Goal: Transaction & Acquisition: Purchase product/service

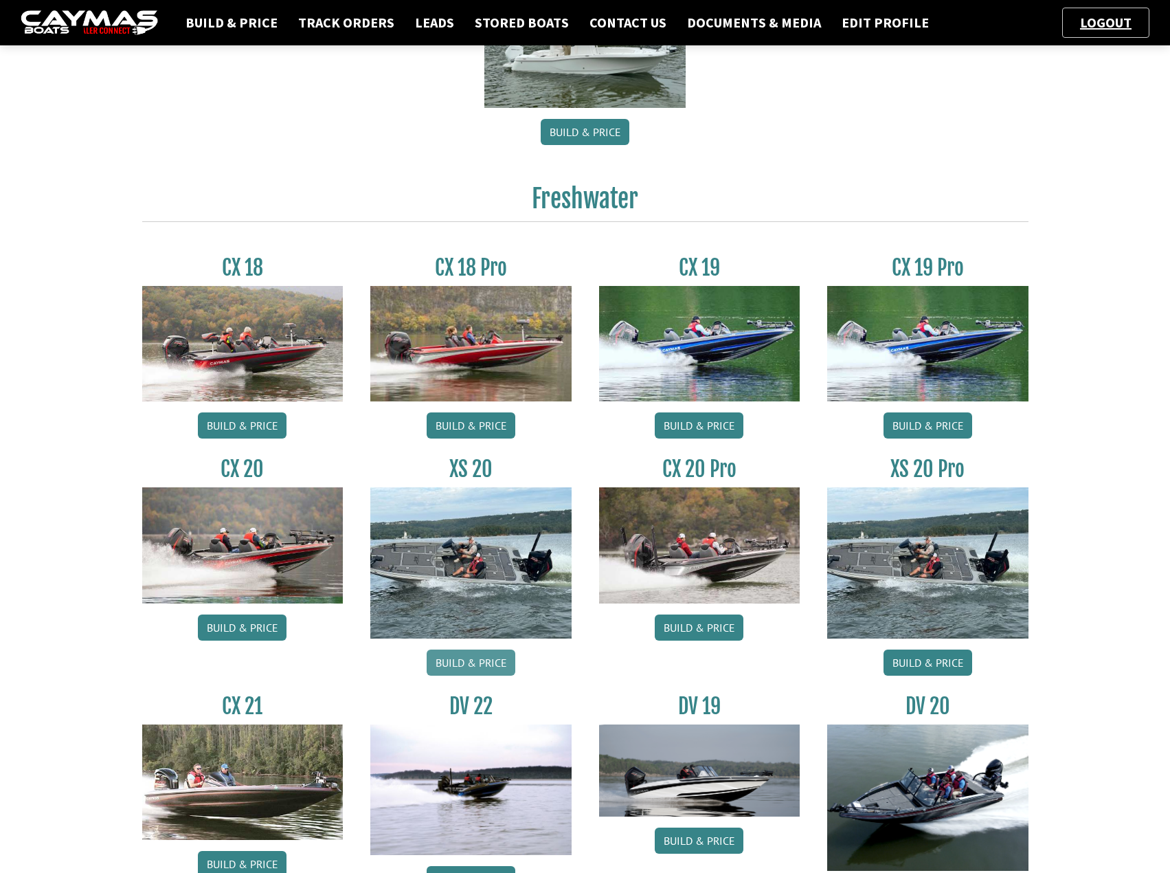
scroll to position [618, 0]
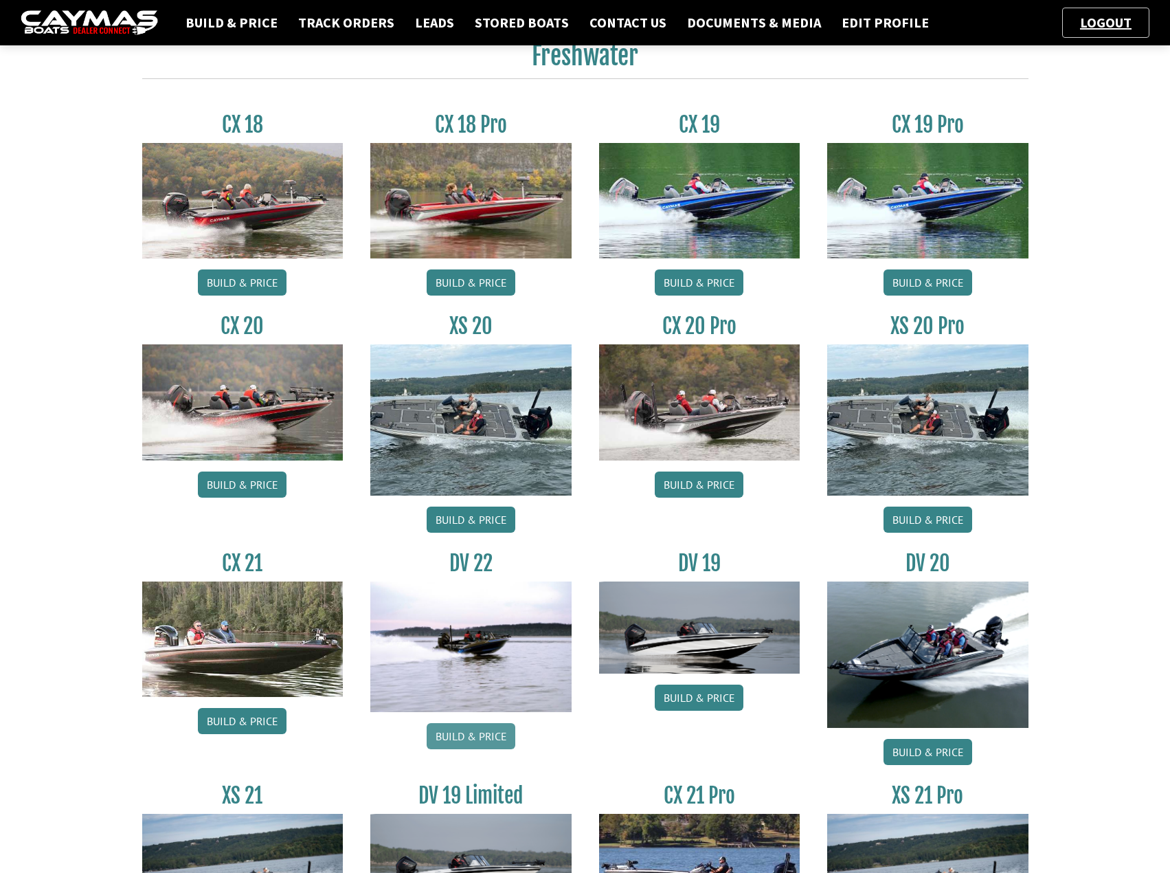
click at [480, 736] on link "Build & Price" at bounding box center [471, 736] width 89 height 26
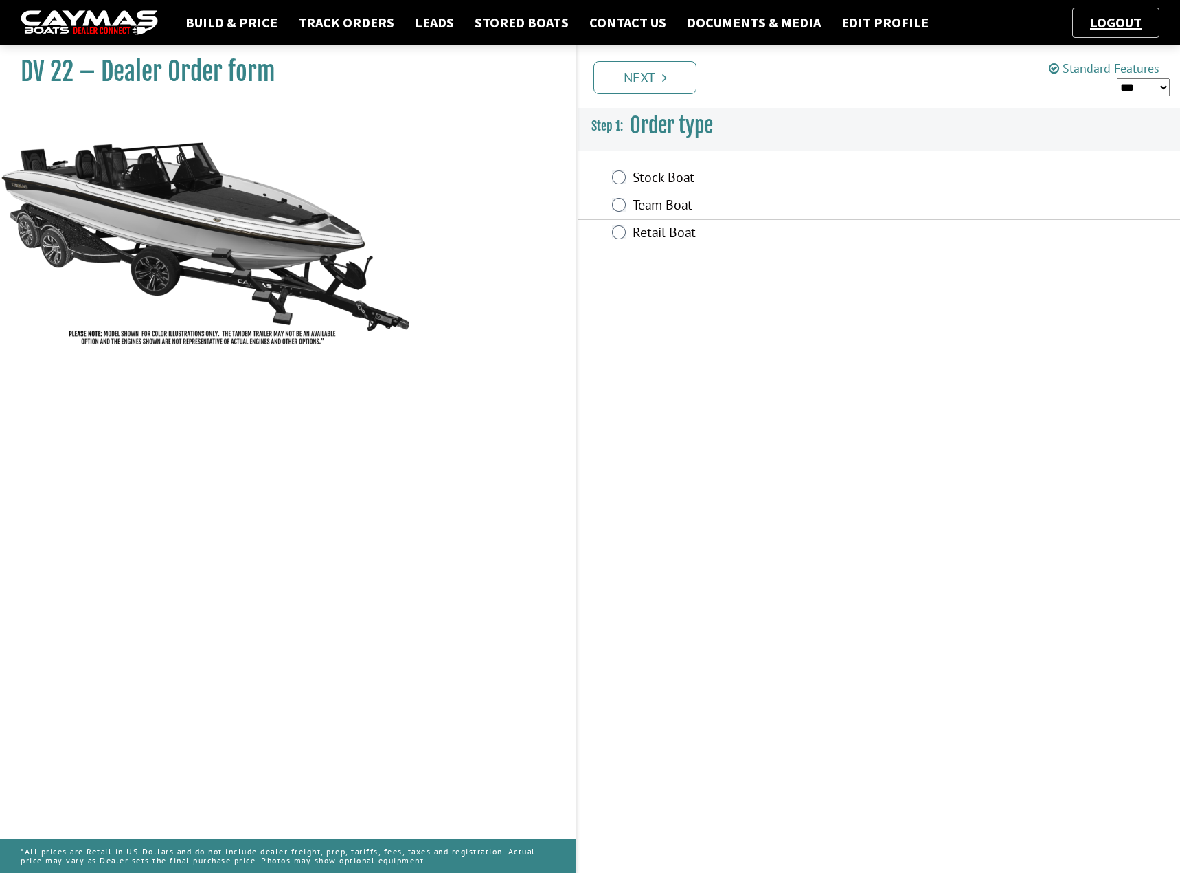
click at [658, 183] on label "Stock Boat" at bounding box center [797, 179] width 328 height 20
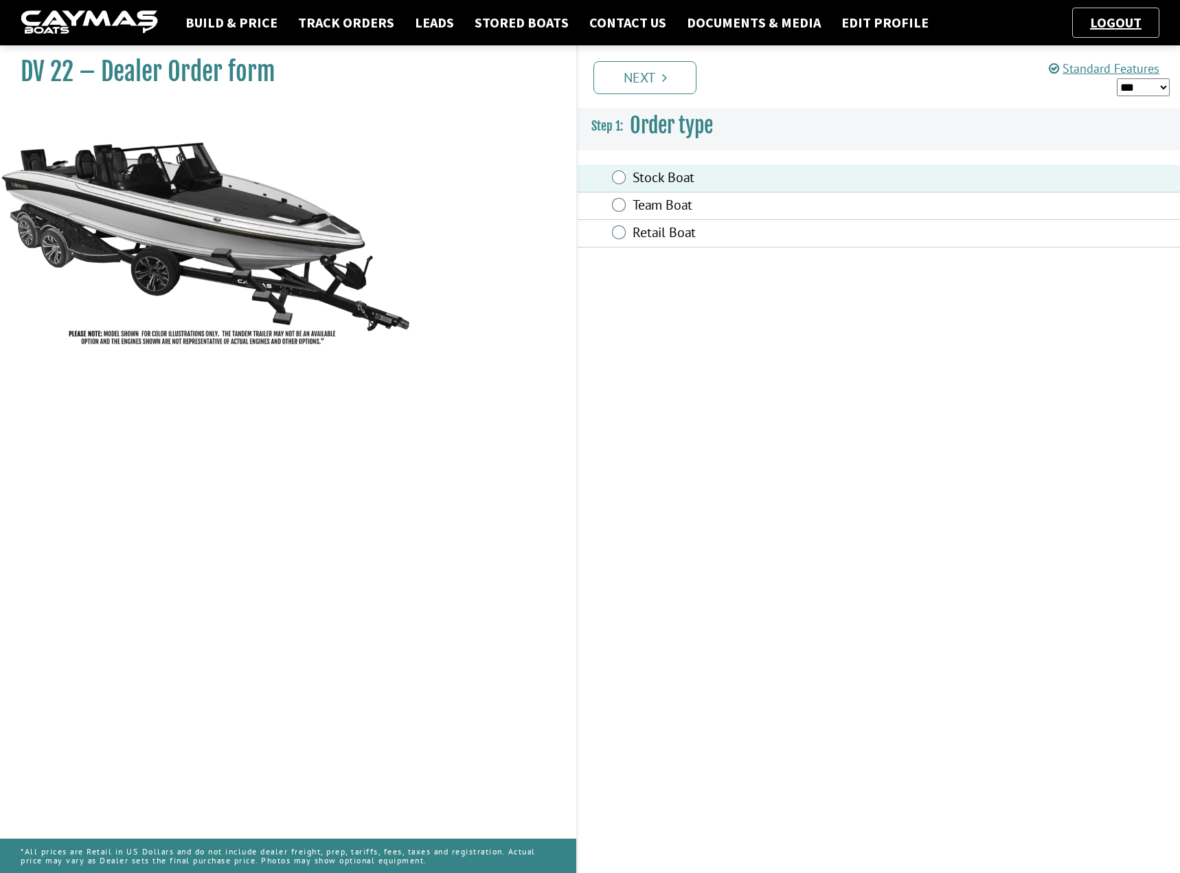
click at [647, 79] on link "Next" at bounding box center [645, 77] width 103 height 33
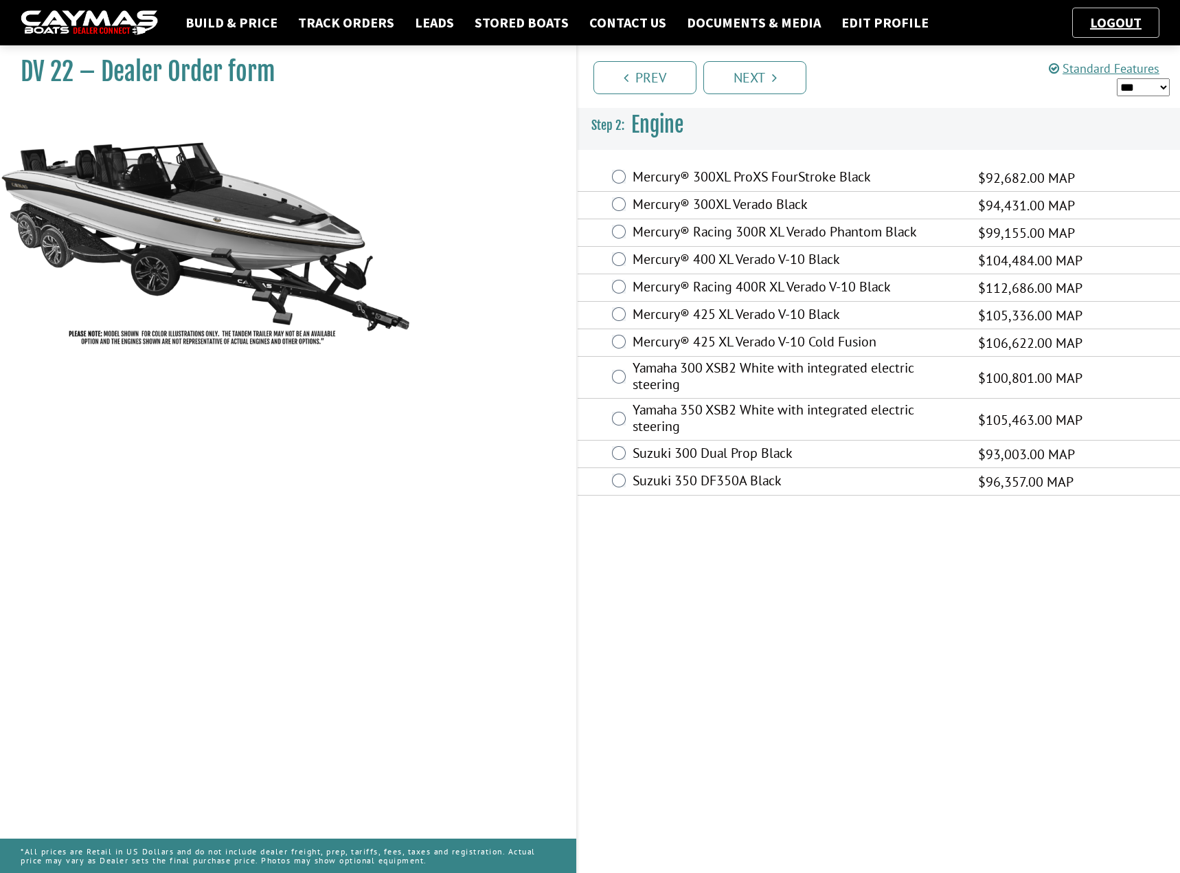
click at [720, 317] on label "Mercury® 425 XL Verado V-10 Black" at bounding box center [797, 316] width 328 height 20
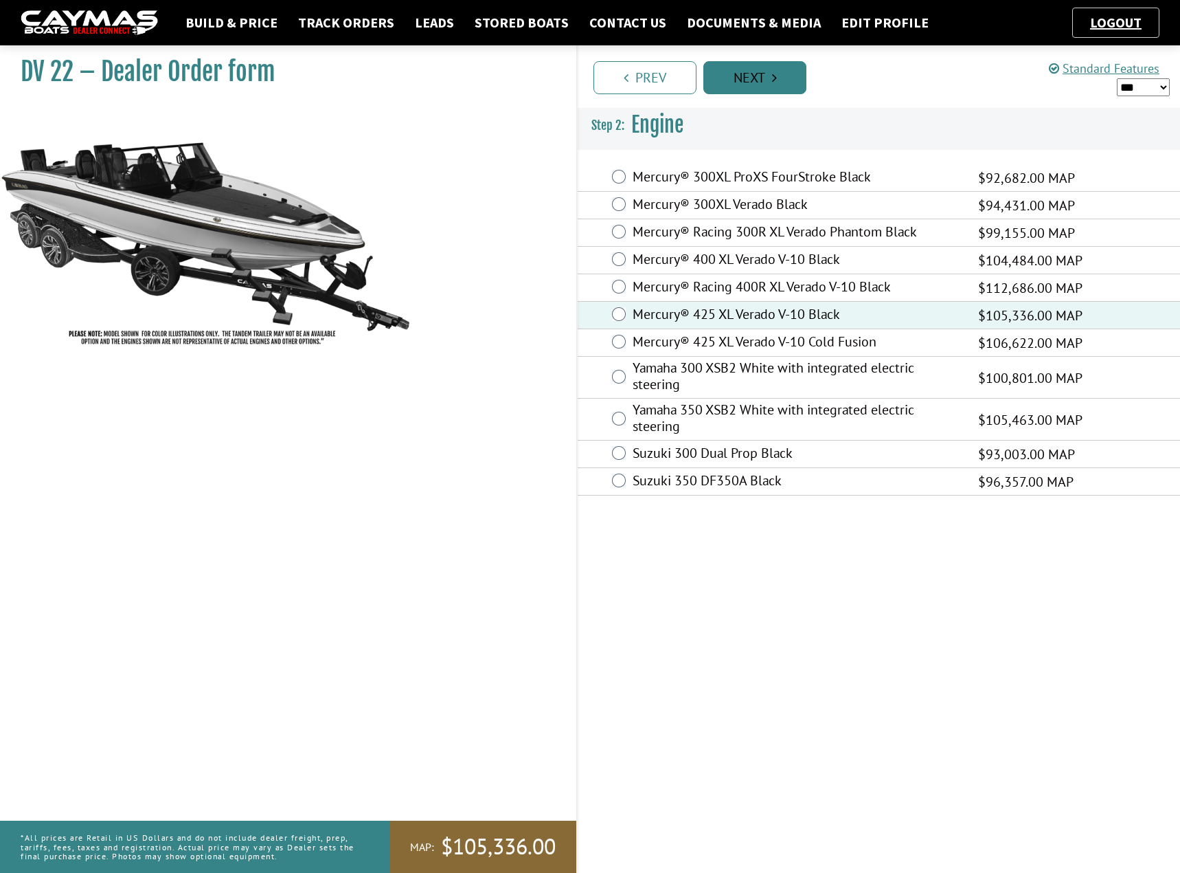
click at [742, 91] on link "Next" at bounding box center [755, 77] width 103 height 33
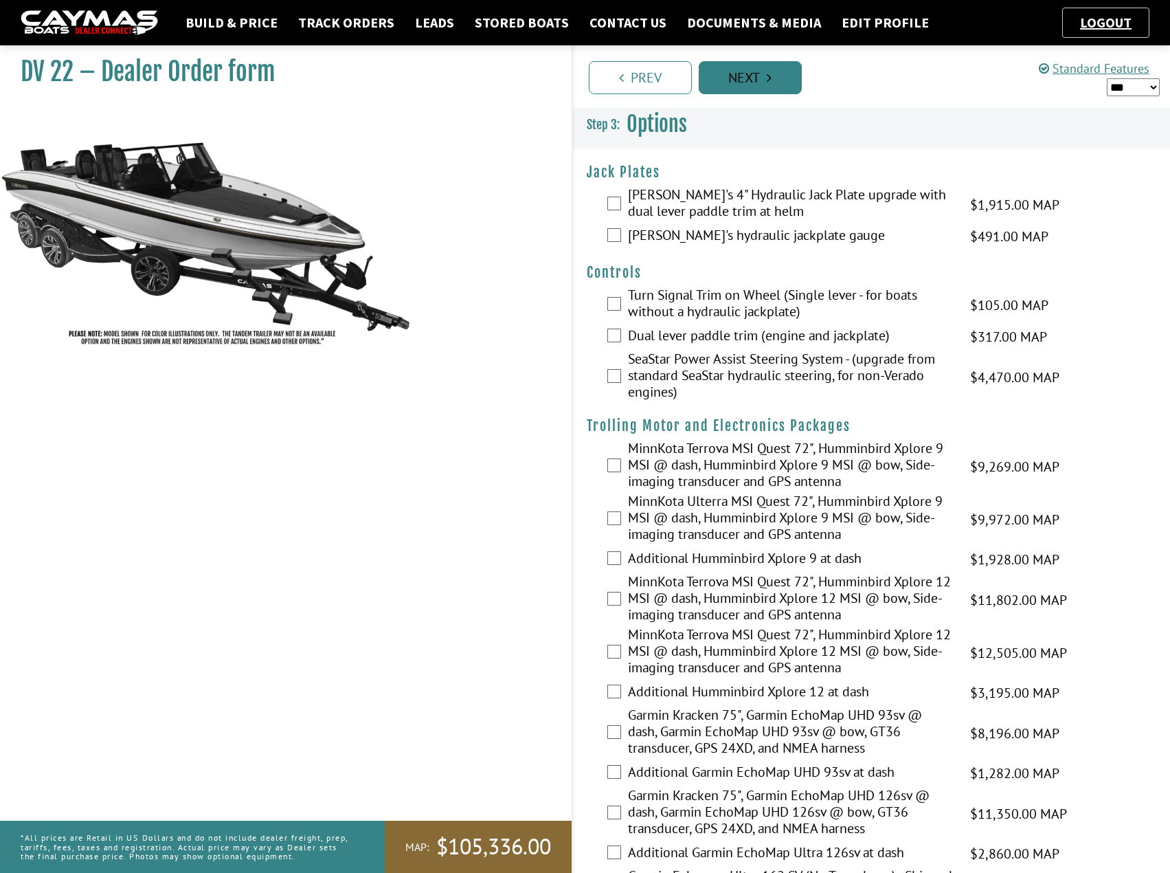
click at [766, 76] on link "Next" at bounding box center [750, 77] width 103 height 33
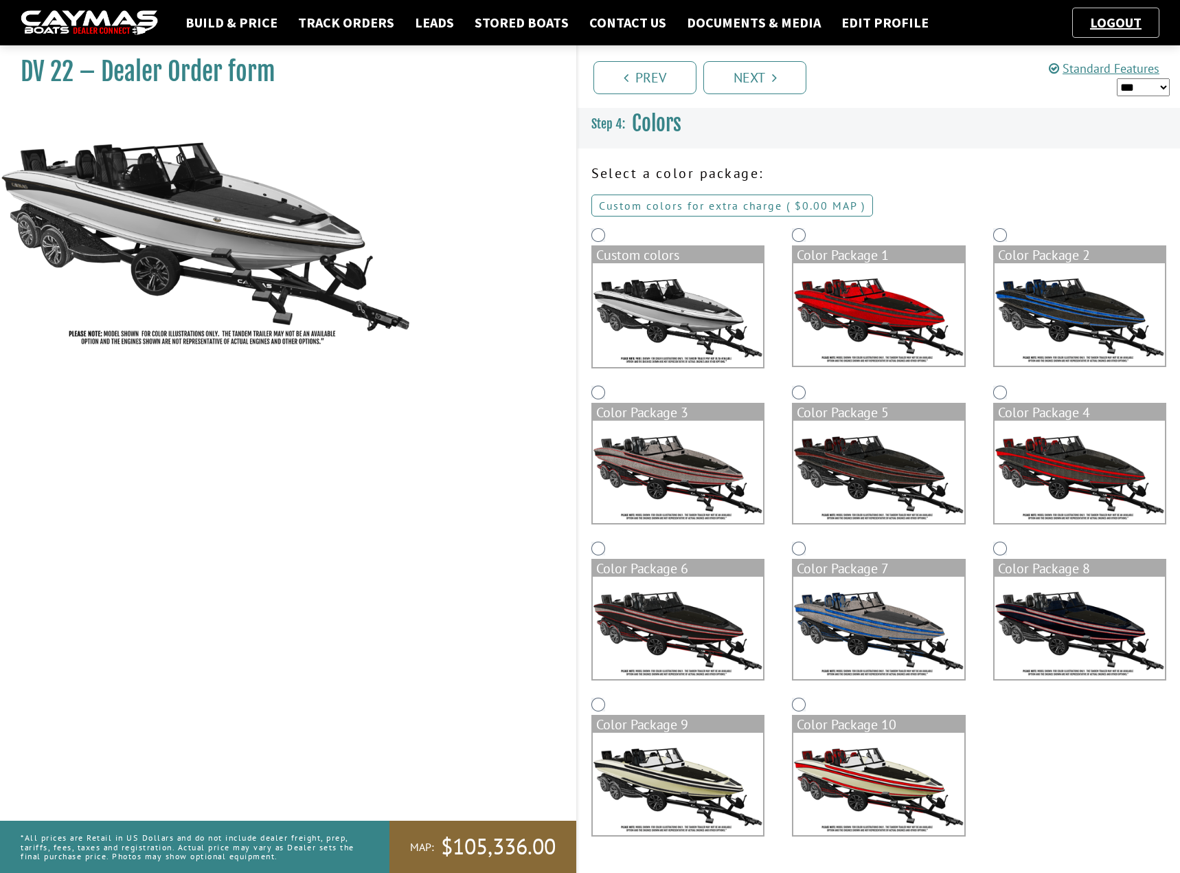
click at [705, 206] on link "Custom colors for extra charge ( $0.00 $0.00 MSRP $0.00 MAP $0.00 )" at bounding box center [733, 205] width 282 height 22
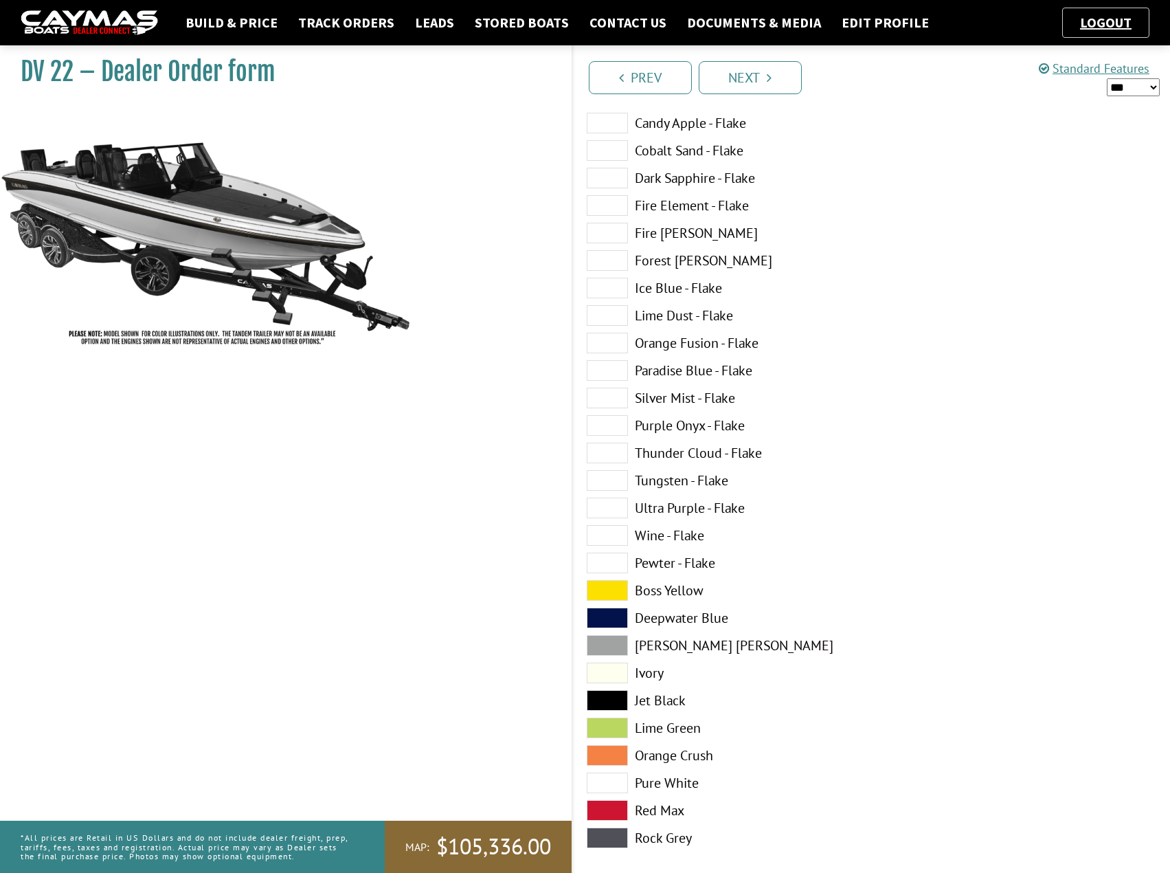
scroll to position [412, 0]
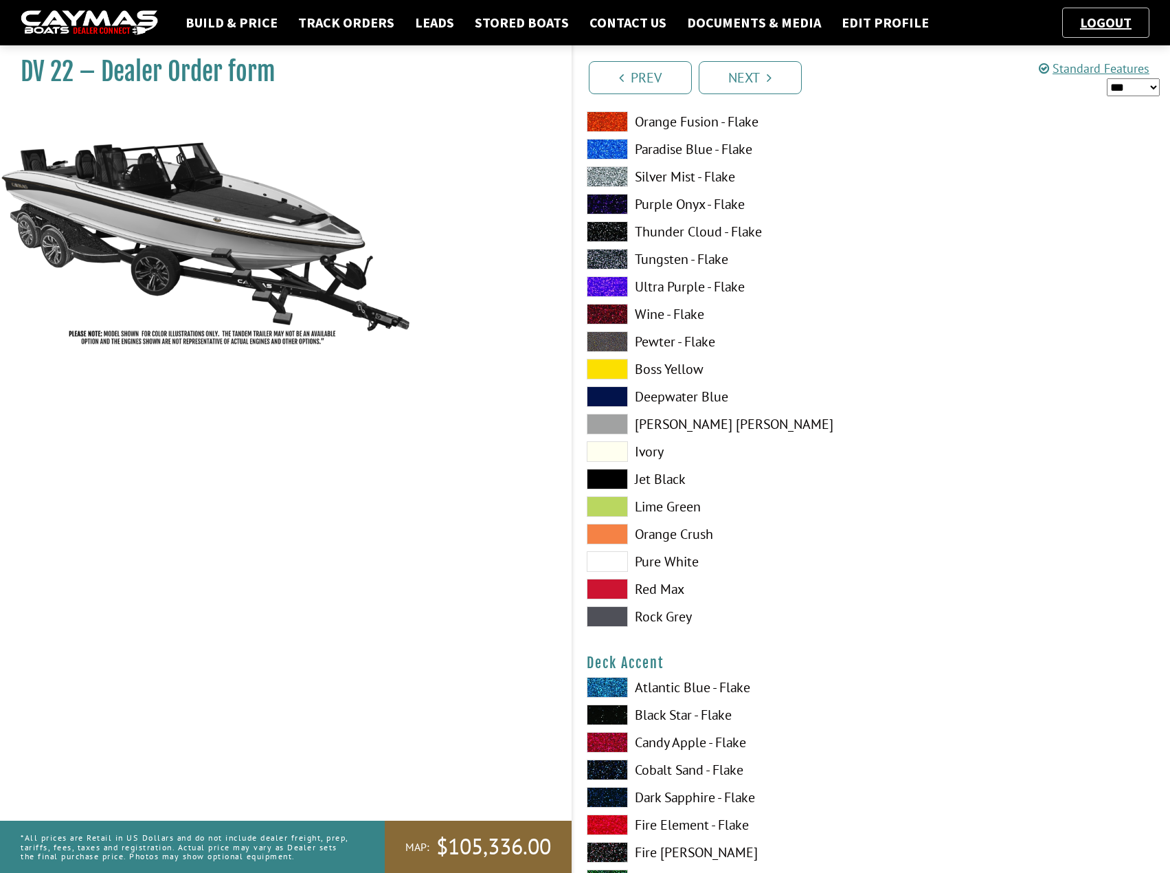
click at [609, 506] on span at bounding box center [607, 506] width 41 height 21
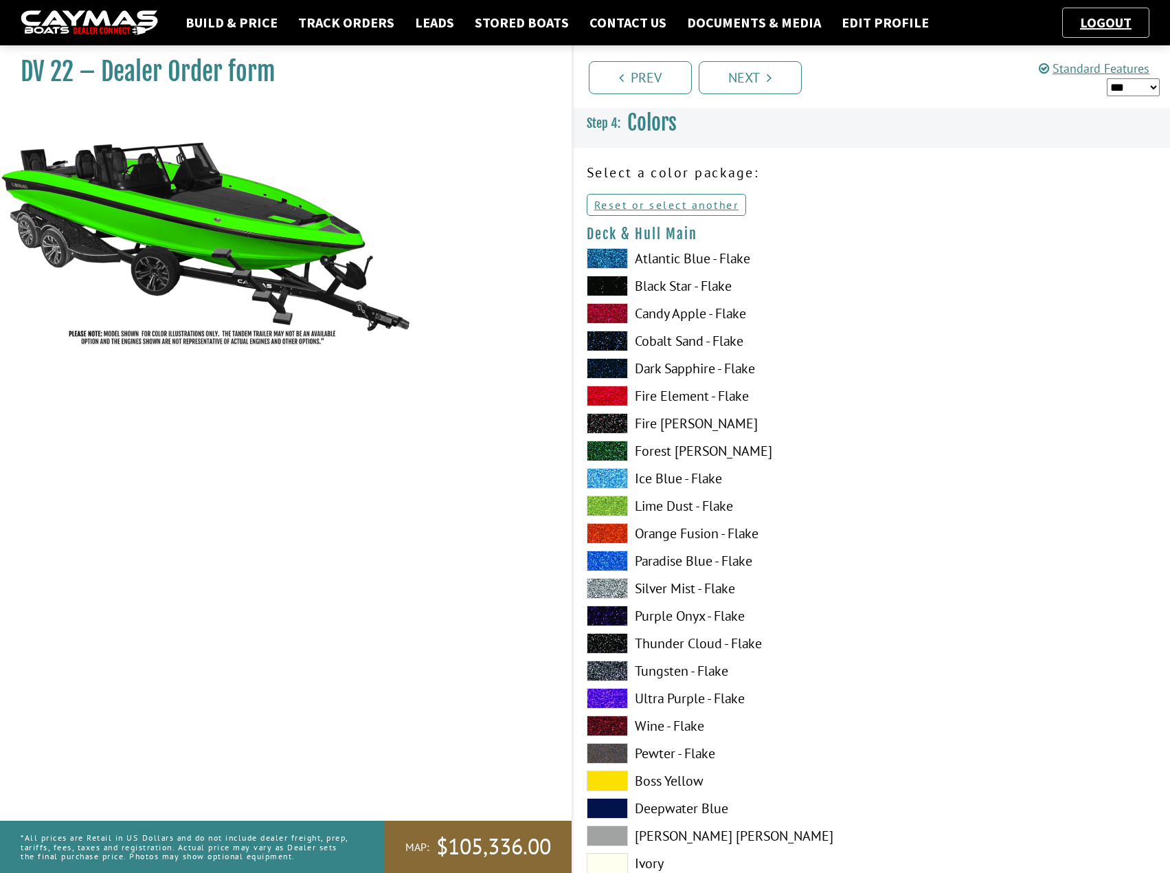
scroll to position [0, 0]
click at [618, 442] on span at bounding box center [607, 451] width 41 height 21
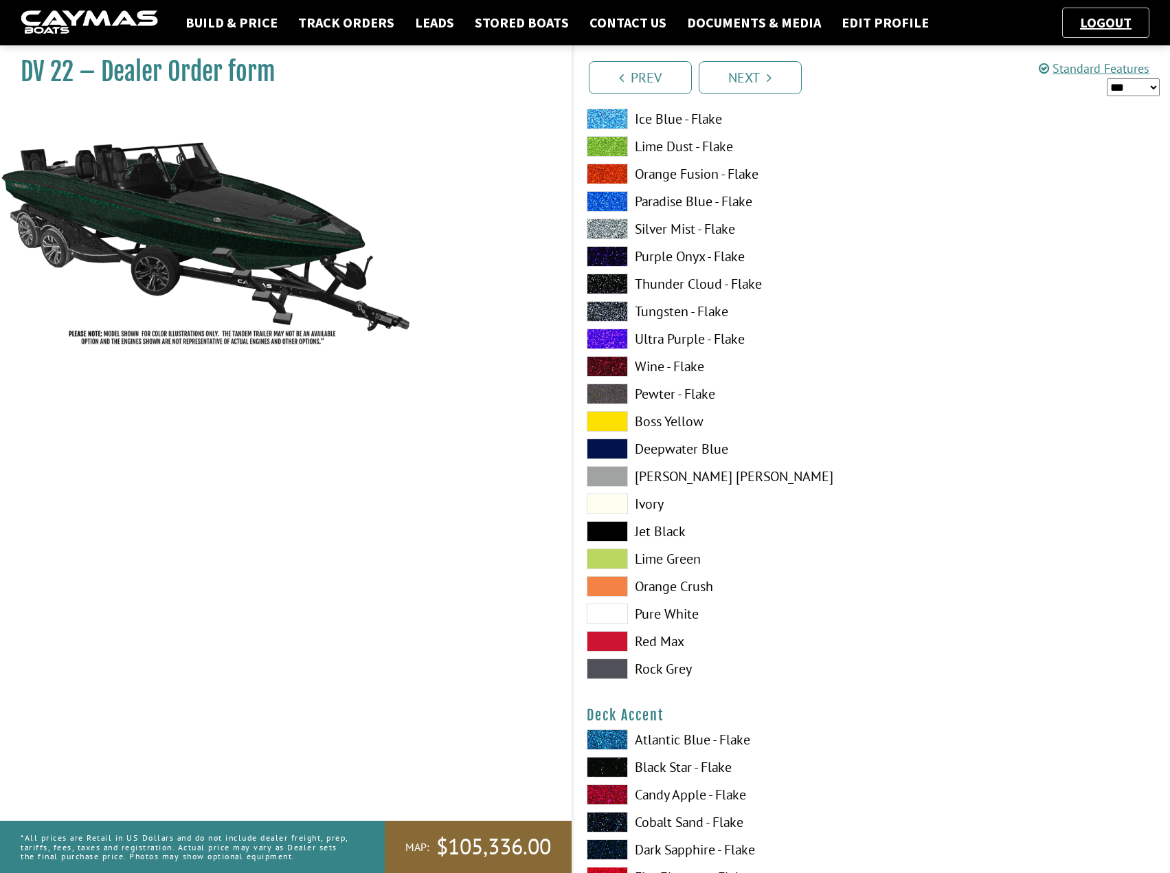
scroll to position [412, 0]
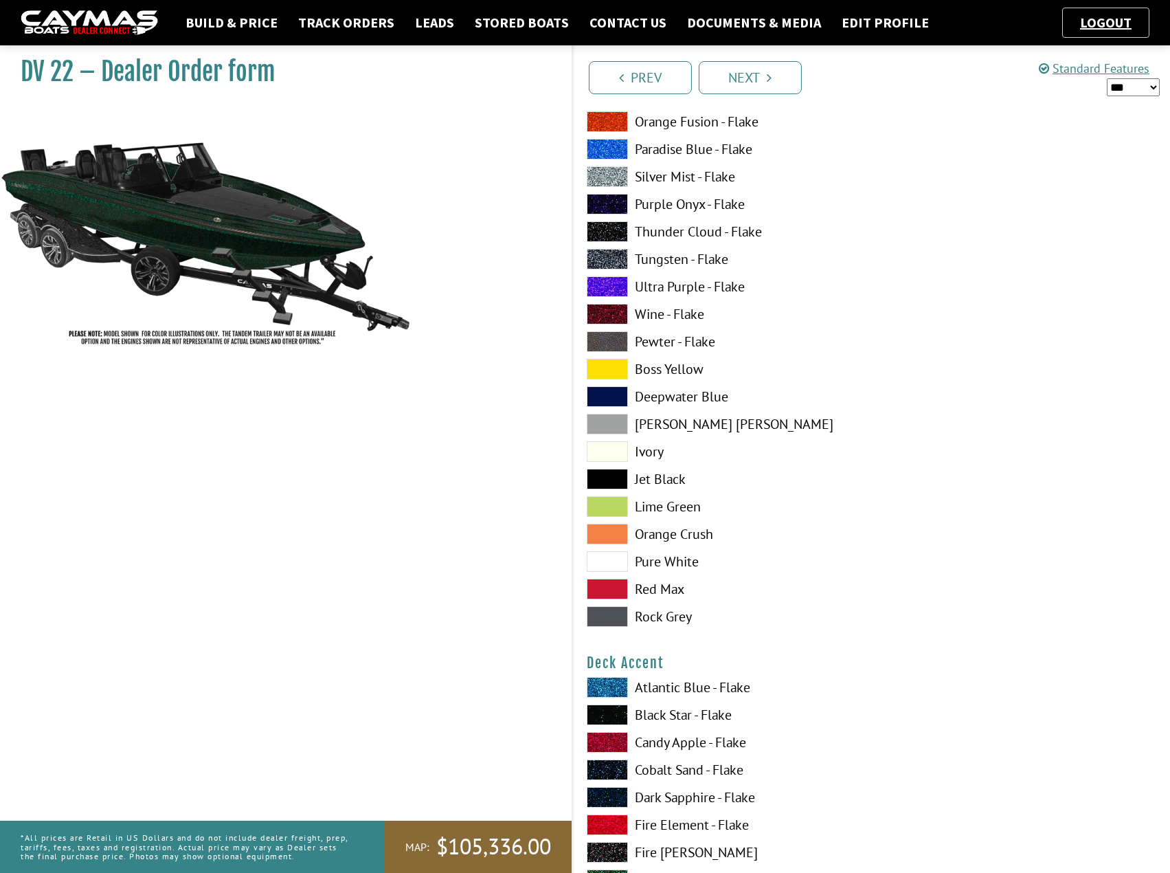
click at [609, 556] on span at bounding box center [607, 561] width 41 height 21
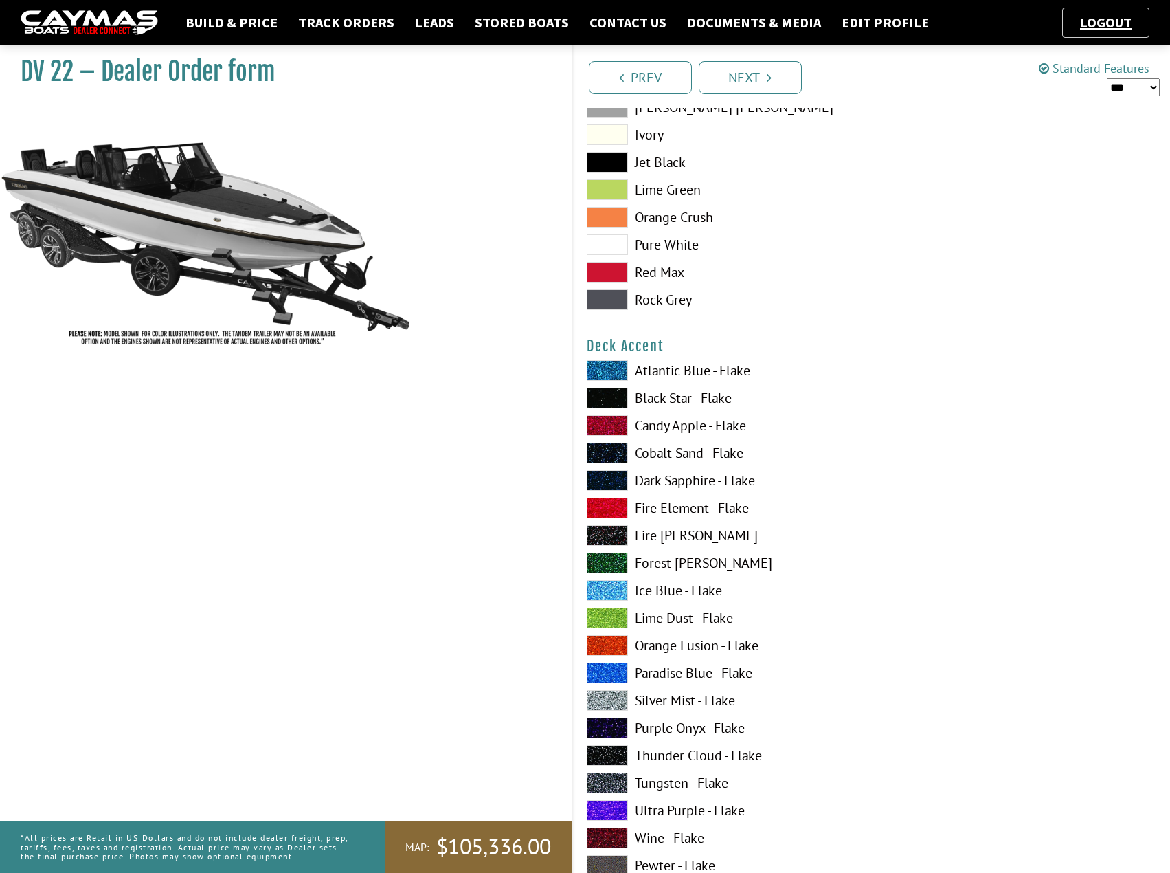
scroll to position [756, 0]
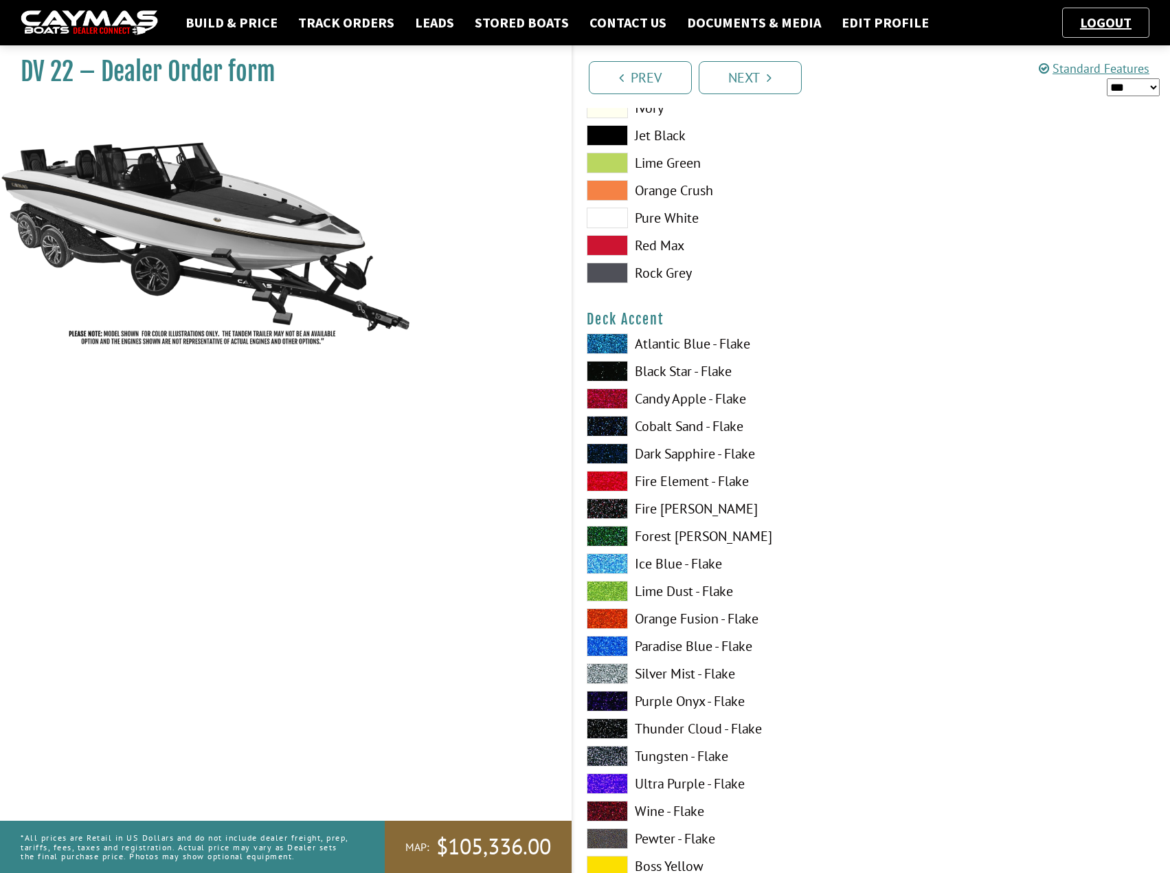
click at [611, 776] on span at bounding box center [607, 783] width 41 height 21
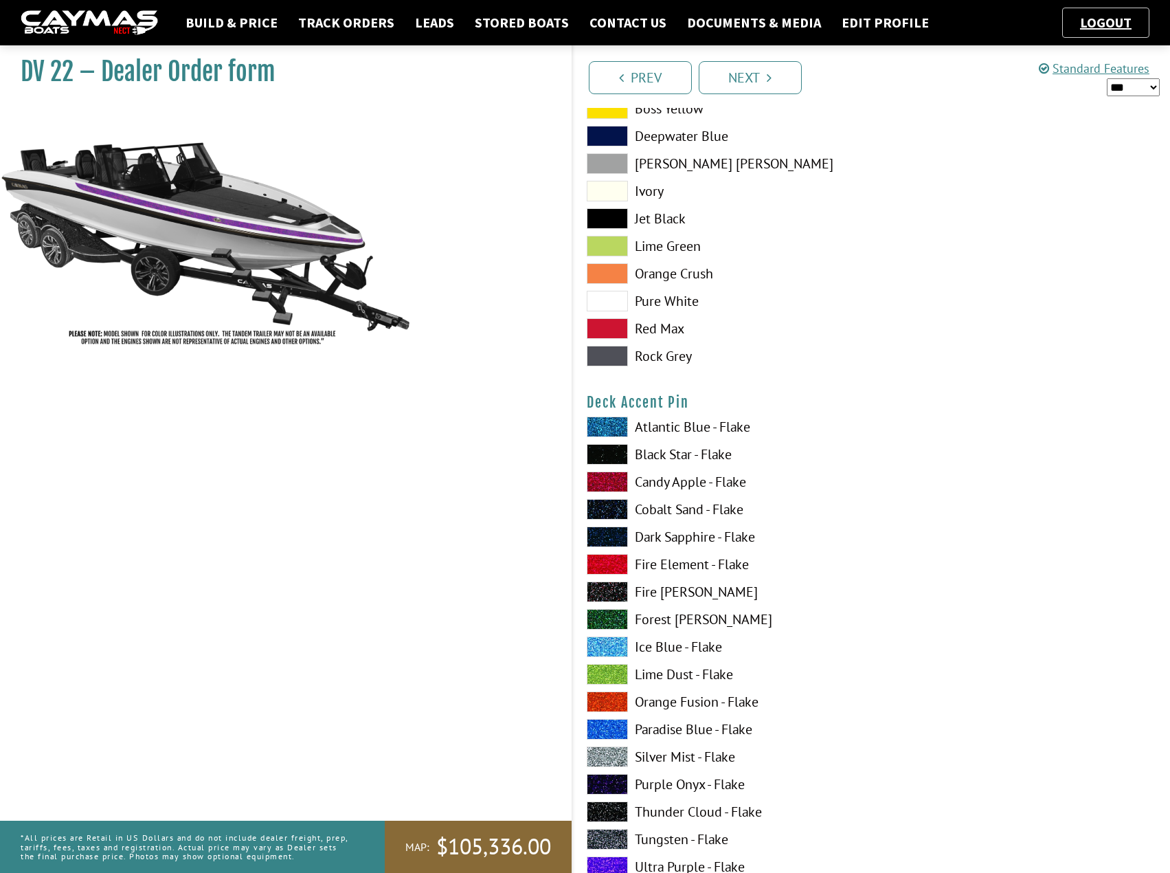
scroll to position [1580, 0]
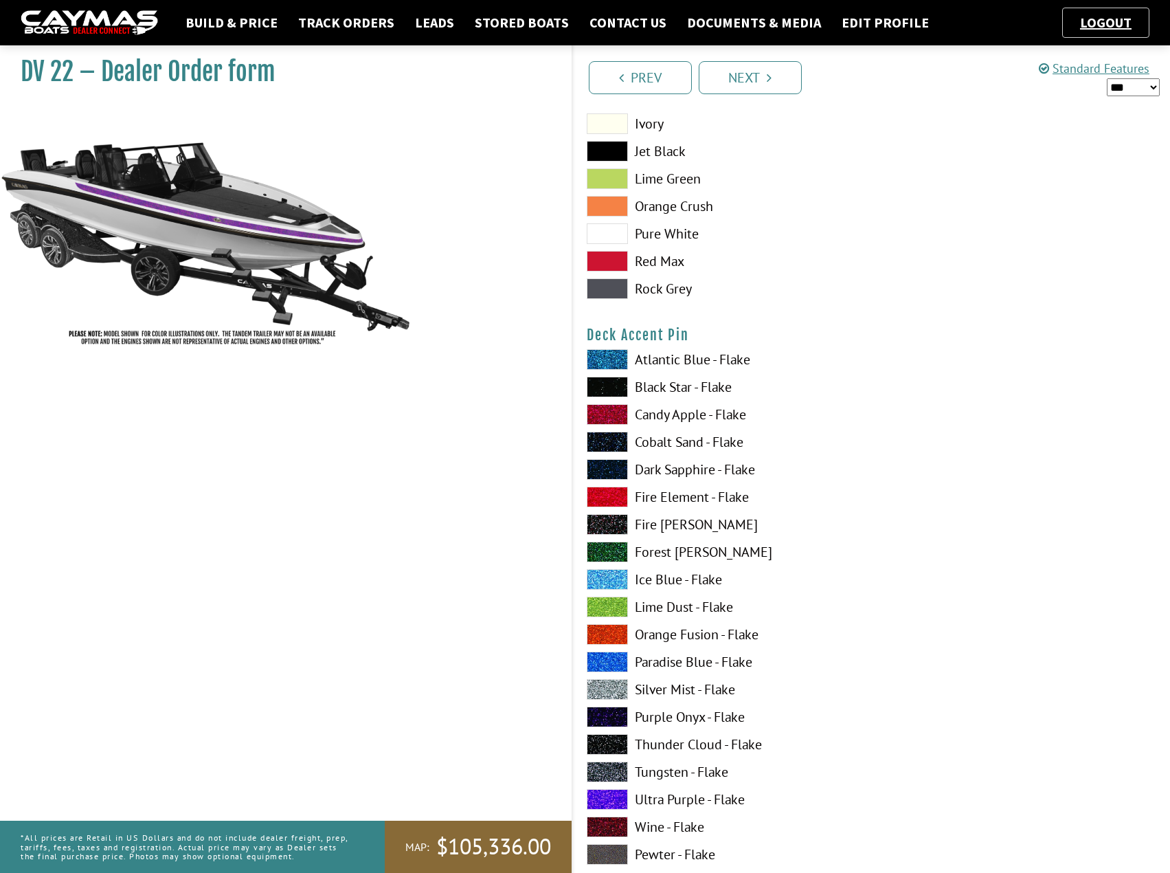
click at [596, 380] on span at bounding box center [607, 387] width 41 height 21
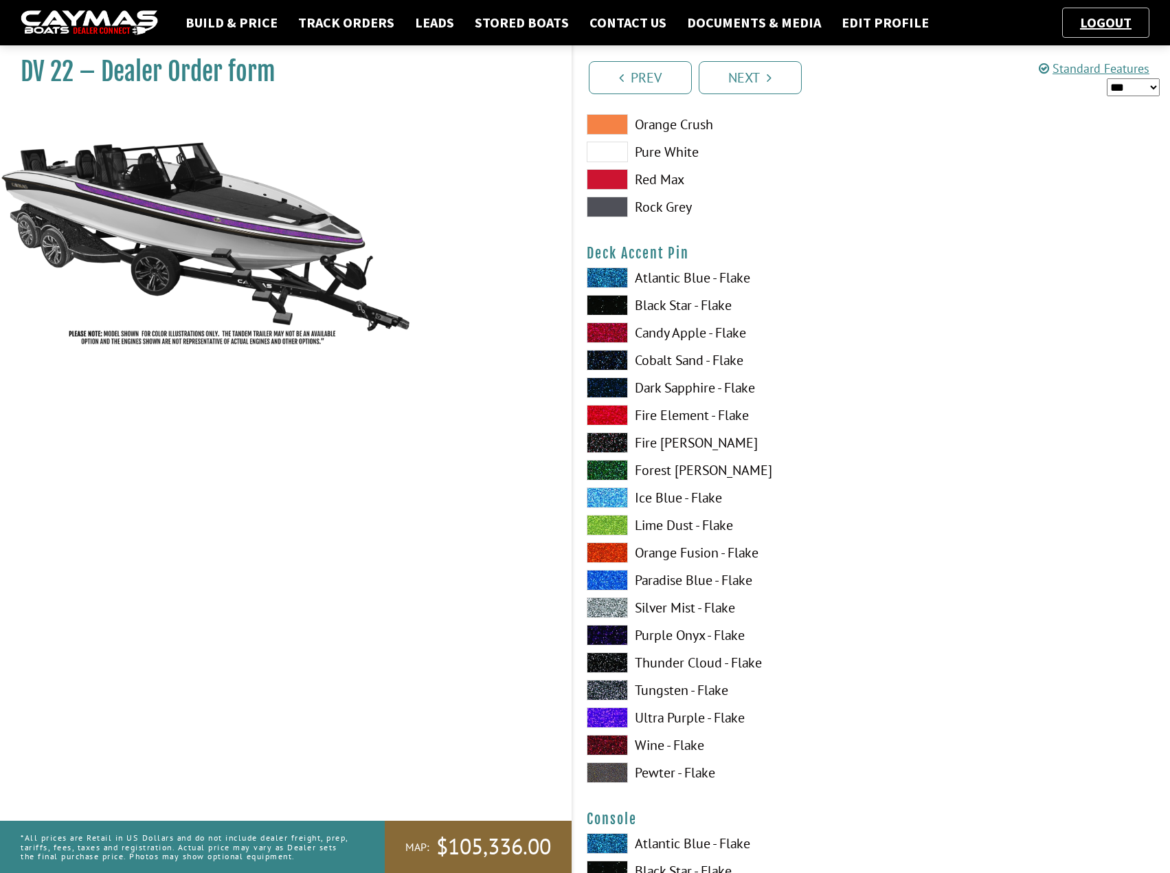
scroll to position [1855, 0]
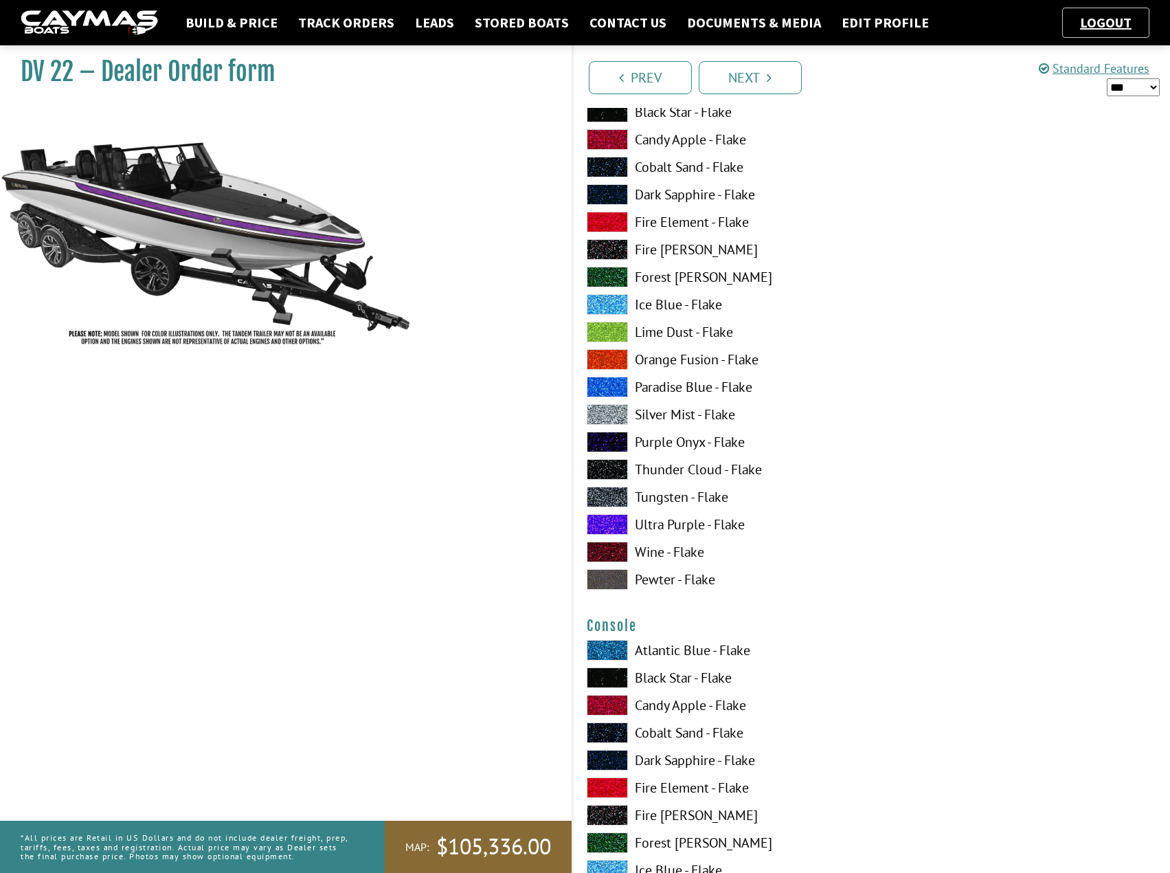
click at [614, 522] on span at bounding box center [607, 524] width 41 height 21
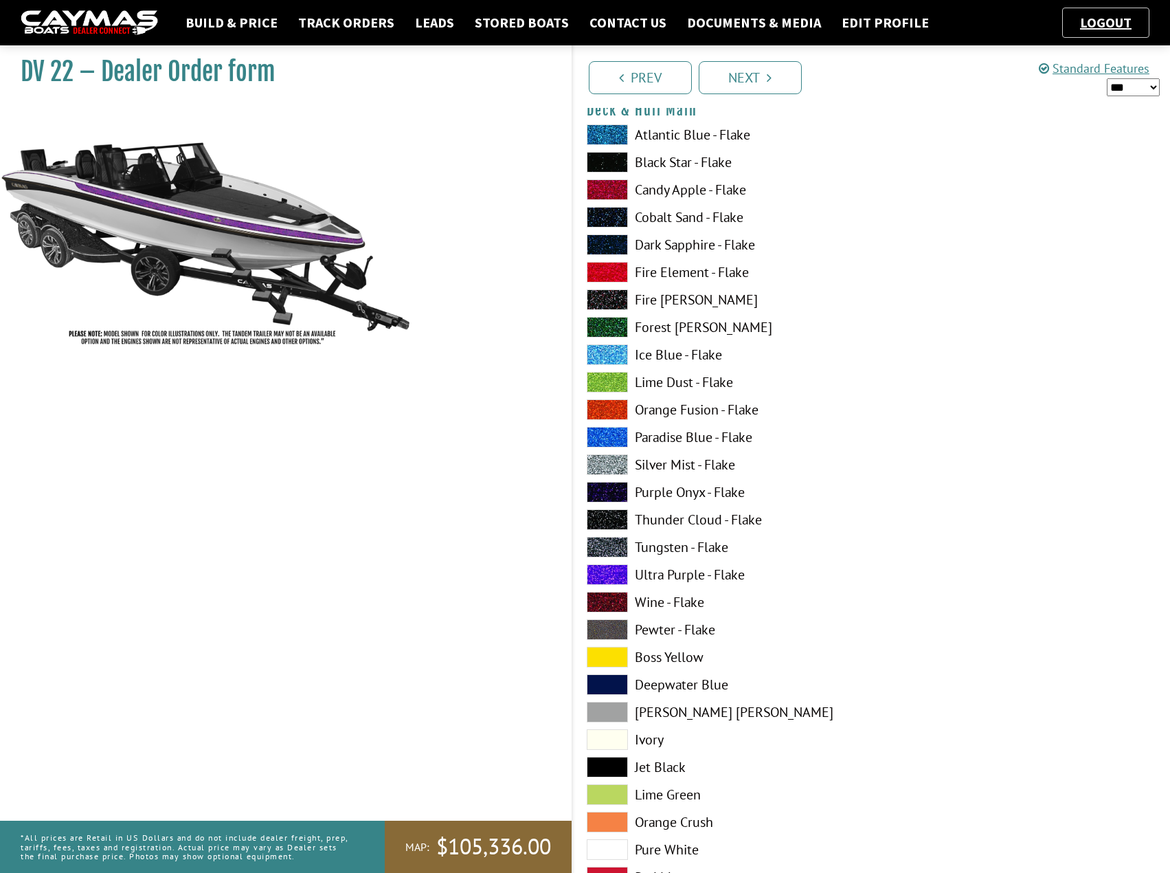
scroll to position [0, 0]
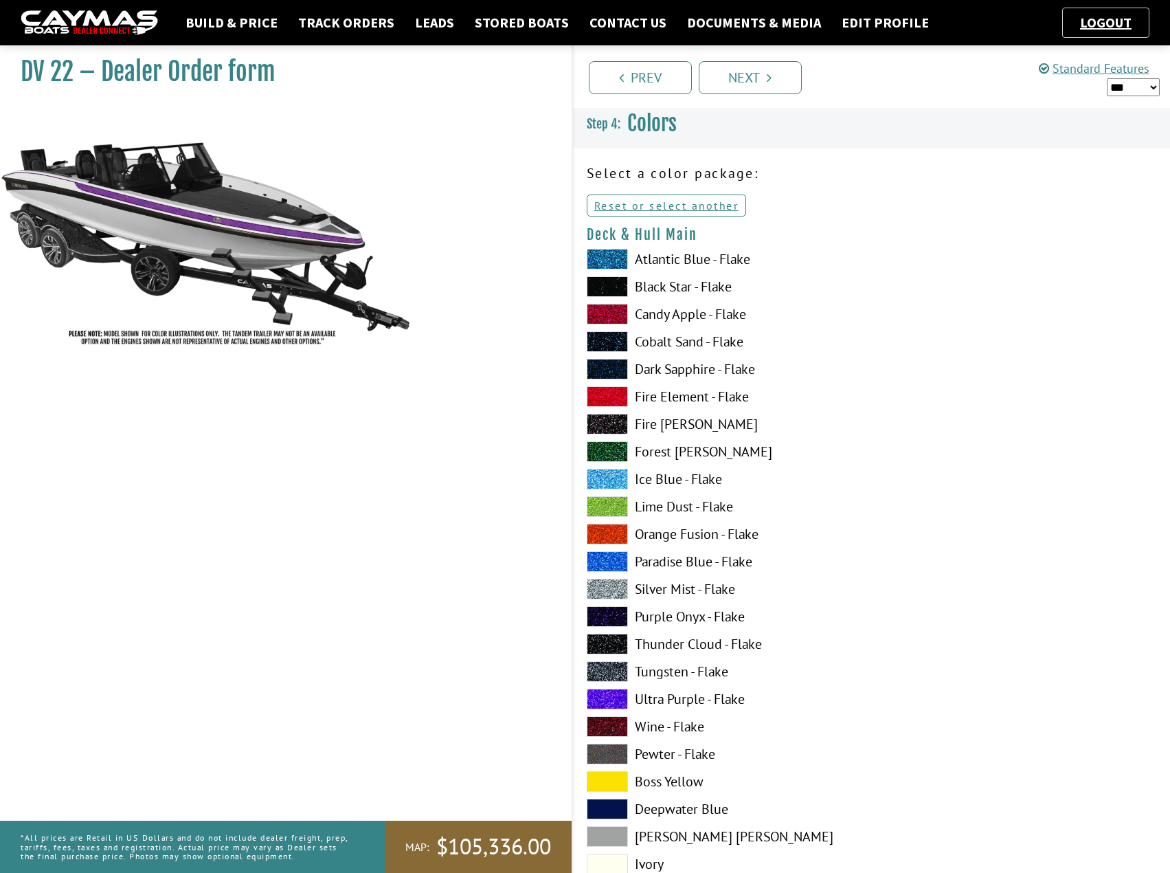
click at [598, 372] on span at bounding box center [607, 369] width 41 height 21
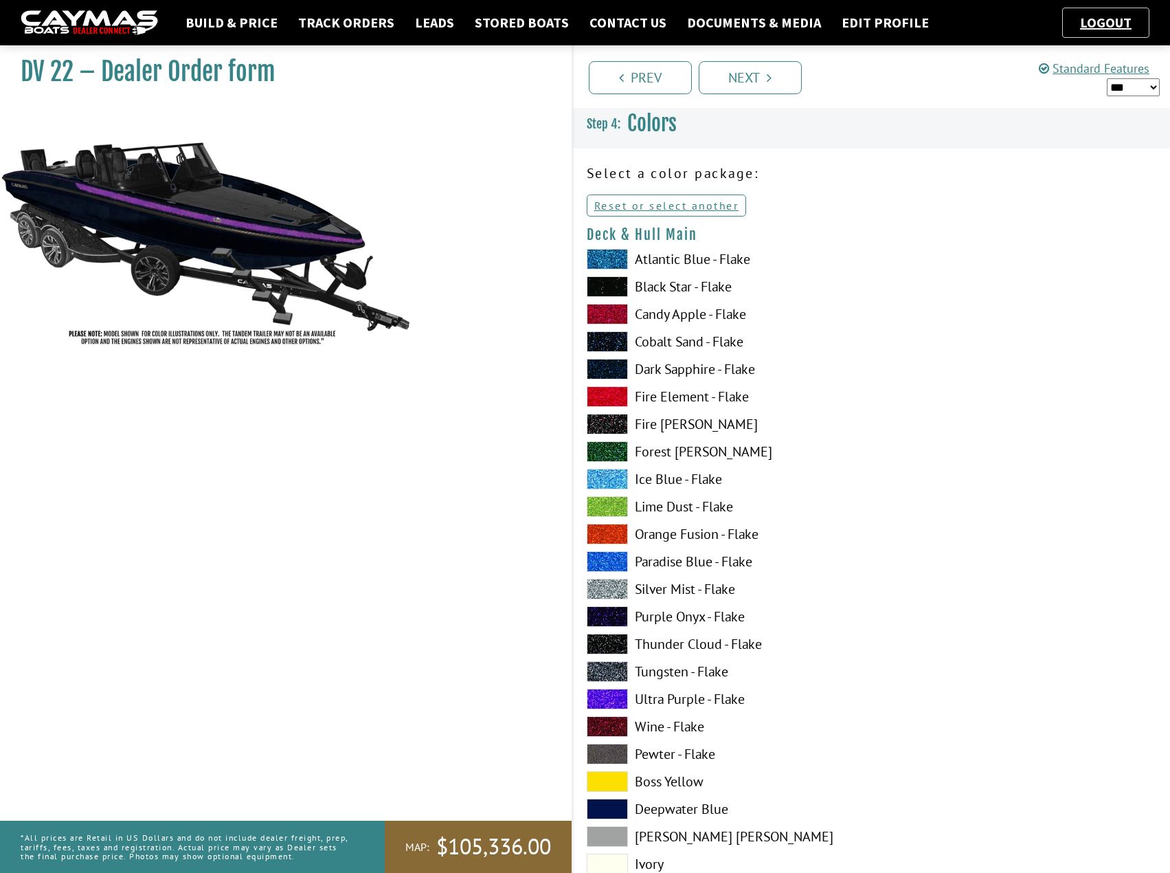
click at [605, 342] on span at bounding box center [607, 341] width 41 height 21
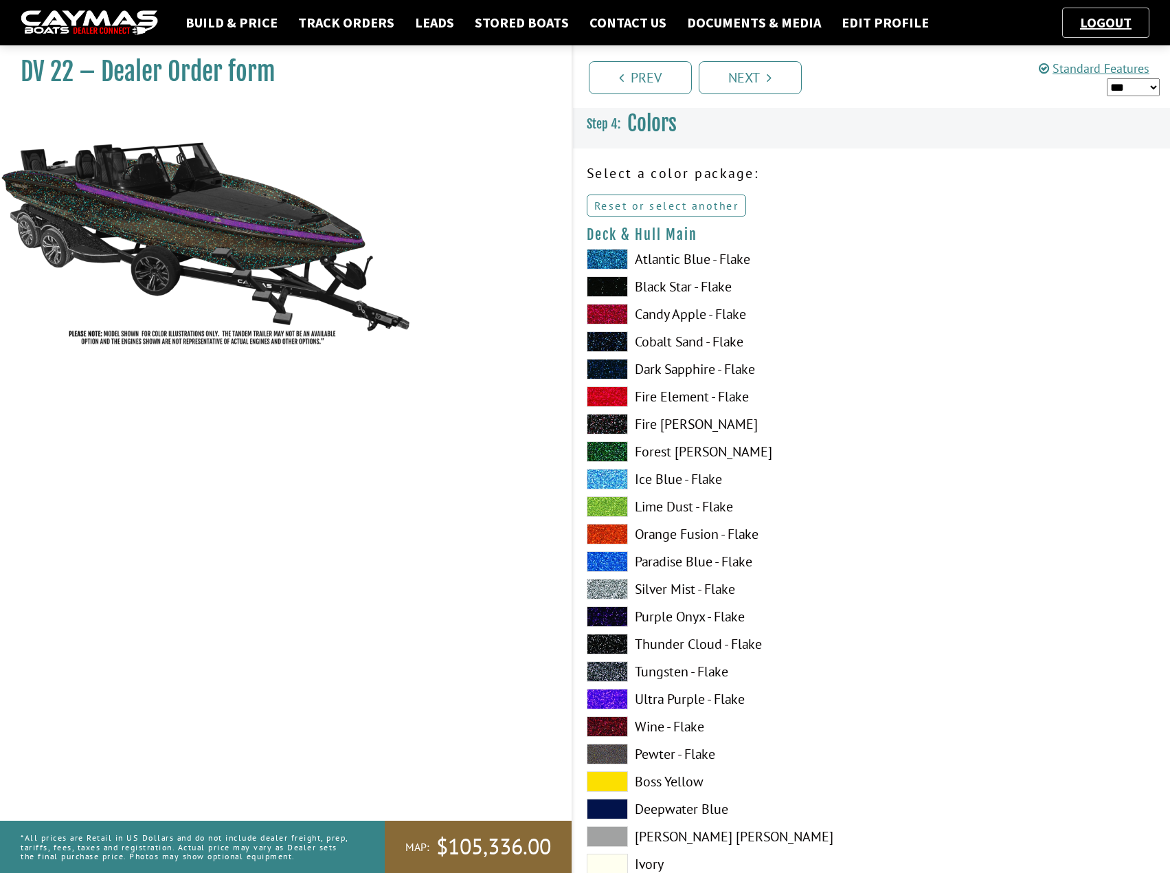
click at [664, 209] on link "Reset or select another" at bounding box center [667, 205] width 160 height 22
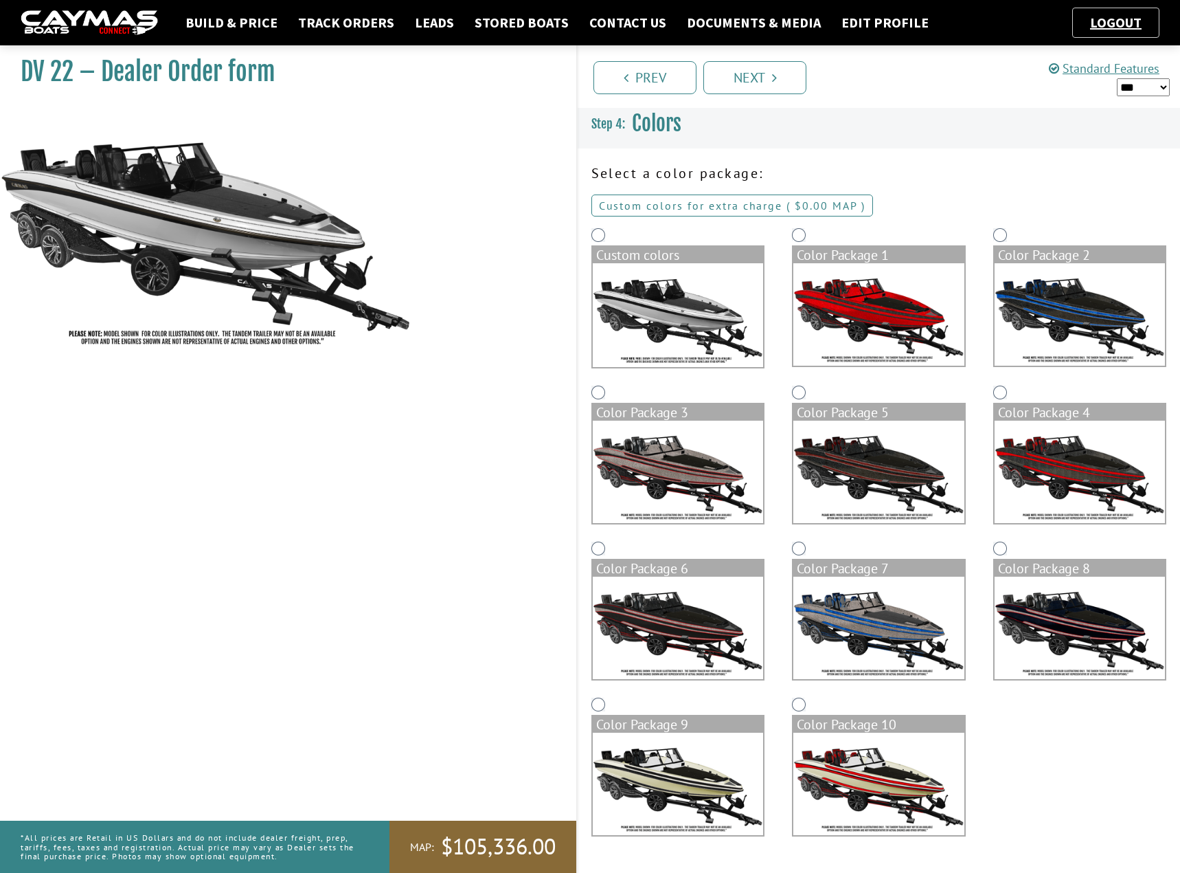
click at [740, 206] on link "Custom colors for extra charge ( $0.00 $0.00 MSRP $0.00 MAP $0.00 )" at bounding box center [733, 205] width 282 height 22
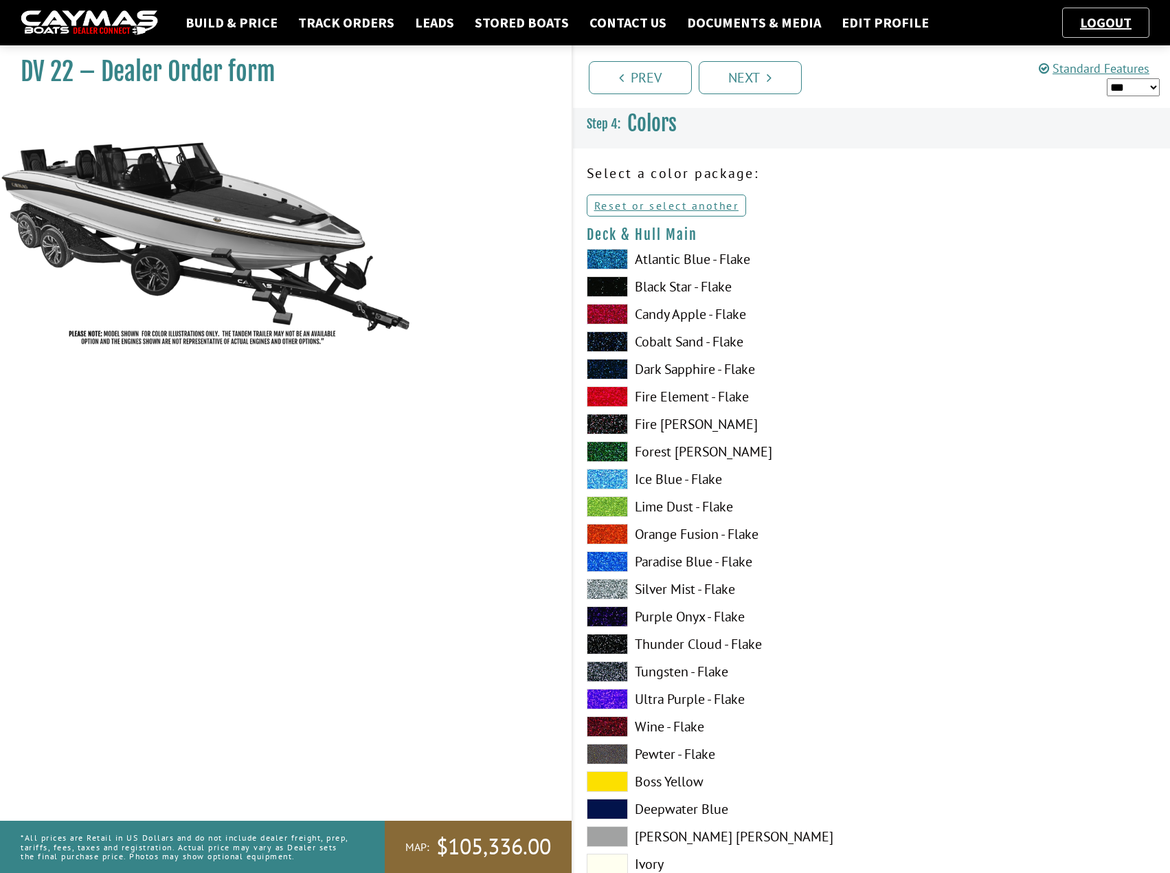
click at [584, 263] on div "Atlantic Blue - Flake Black Star - Flake Candy Apple - Flake Cobalt Sand - Flak…" at bounding box center [722, 647] width 299 height 797
click at [608, 255] on span at bounding box center [607, 259] width 41 height 21
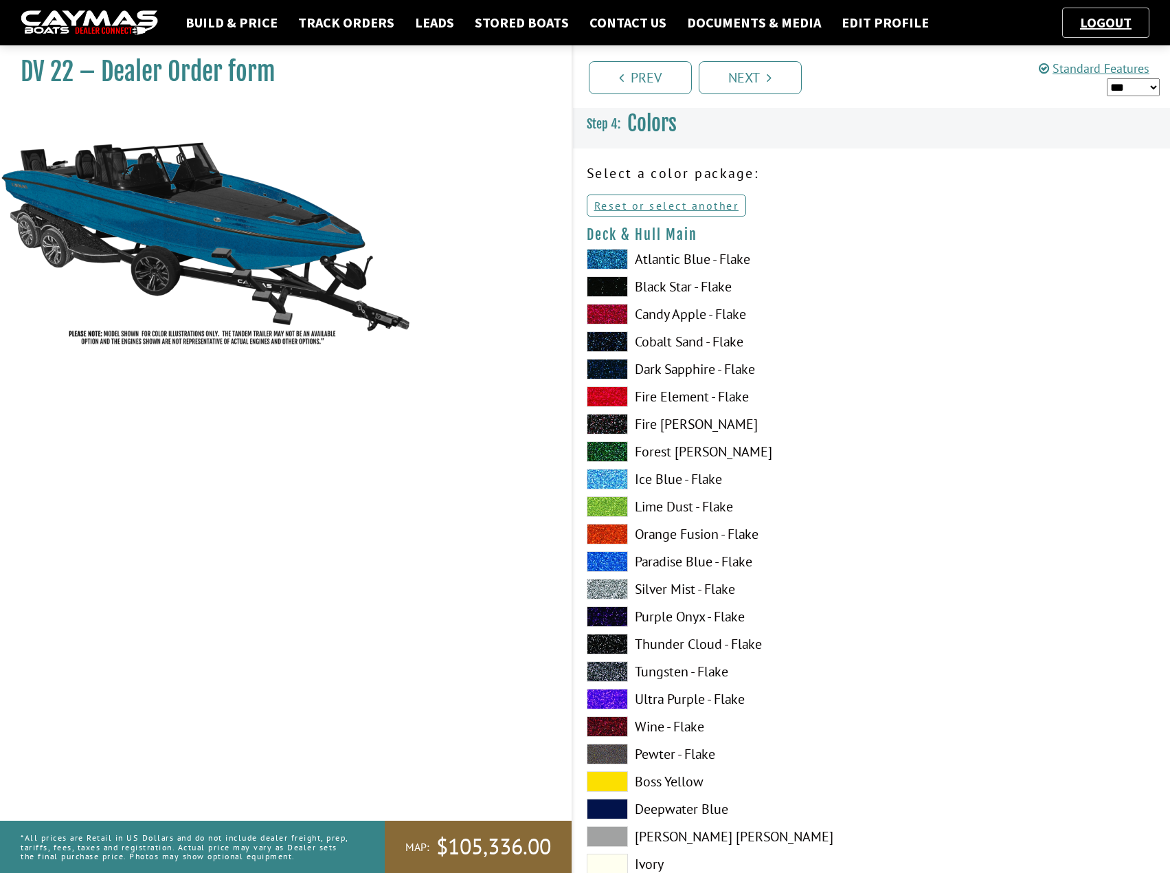
click at [618, 309] on span at bounding box center [607, 314] width 41 height 21
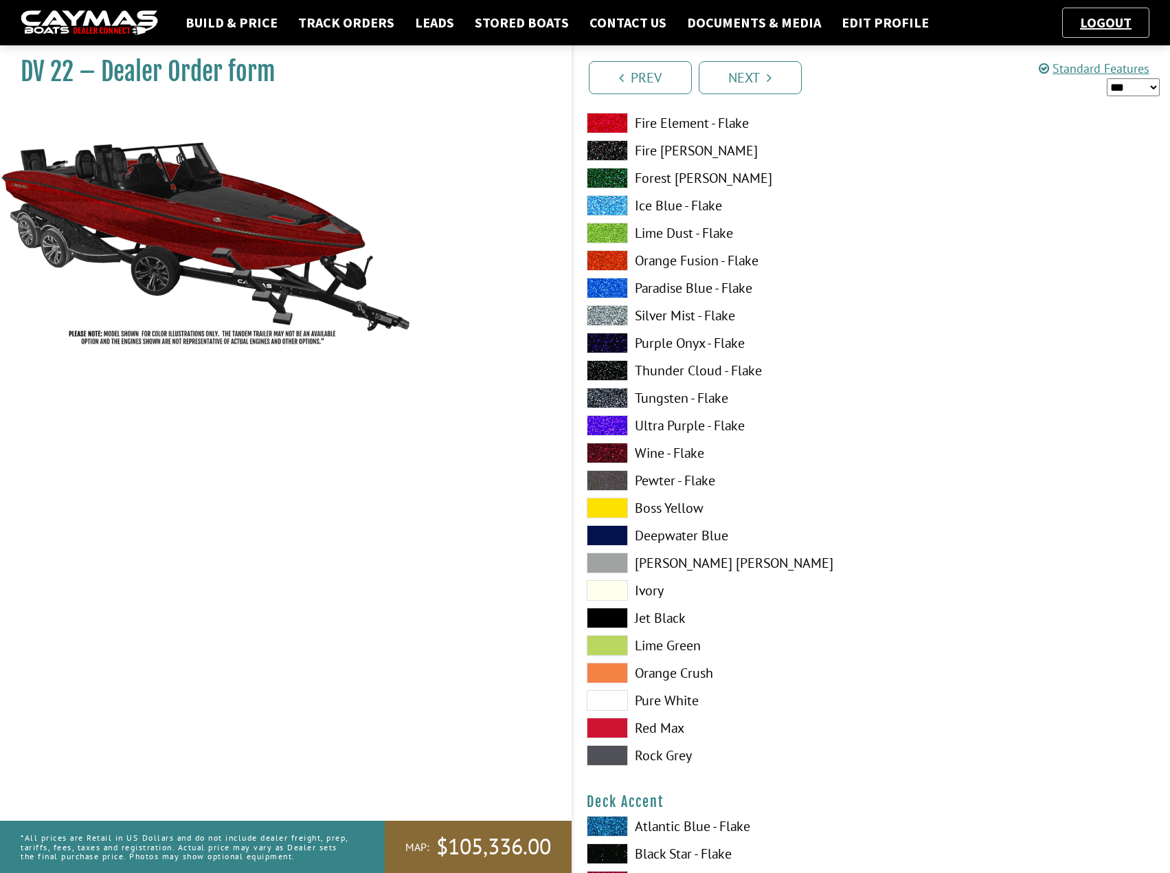
scroll to position [275, 0]
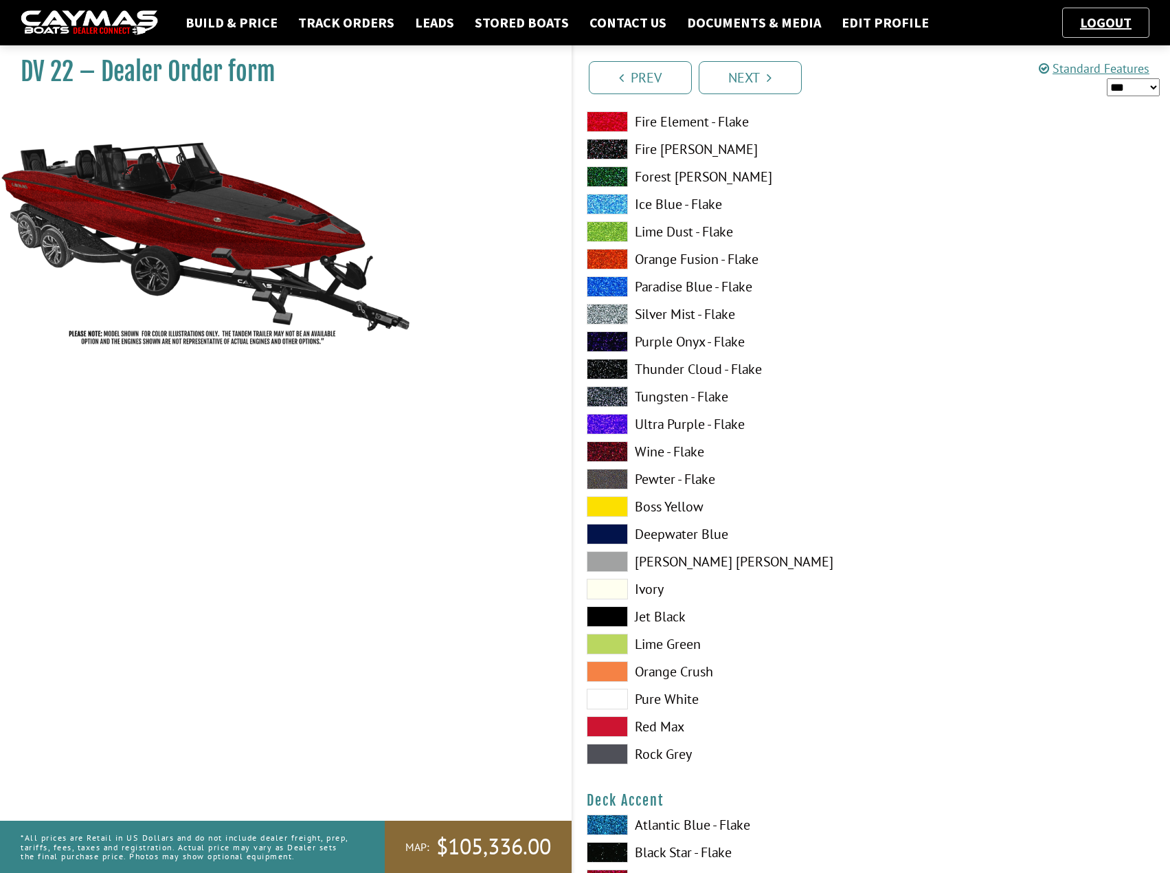
click at [603, 500] on span at bounding box center [607, 506] width 41 height 21
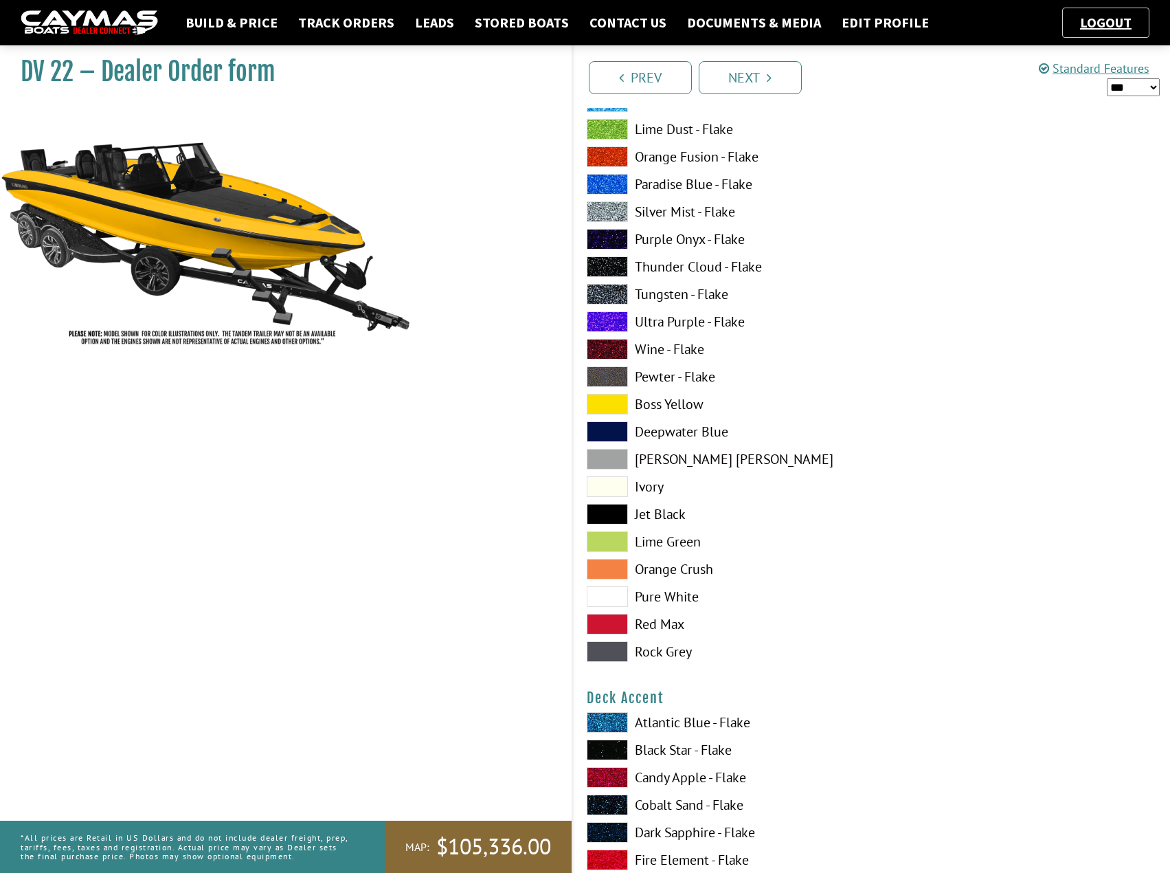
scroll to position [344, 0]
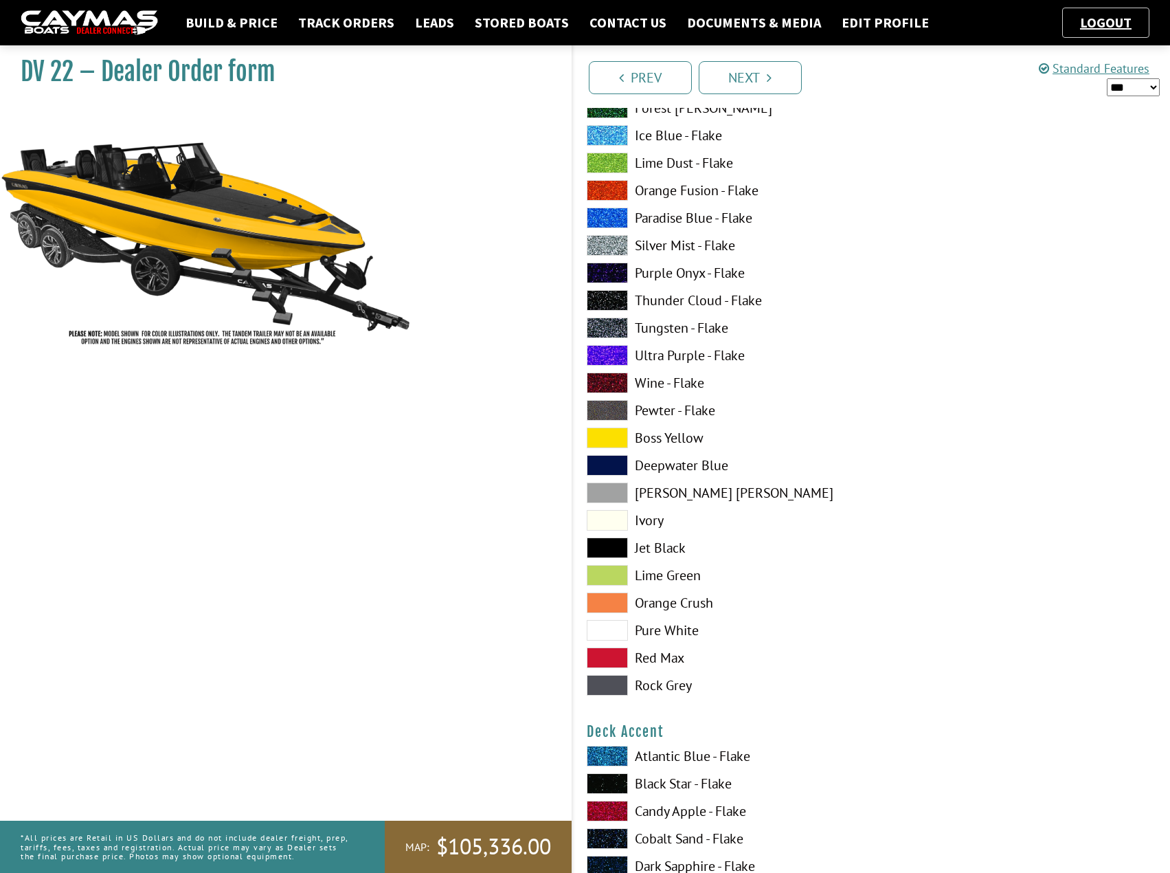
click at [592, 410] on span at bounding box center [607, 410] width 41 height 21
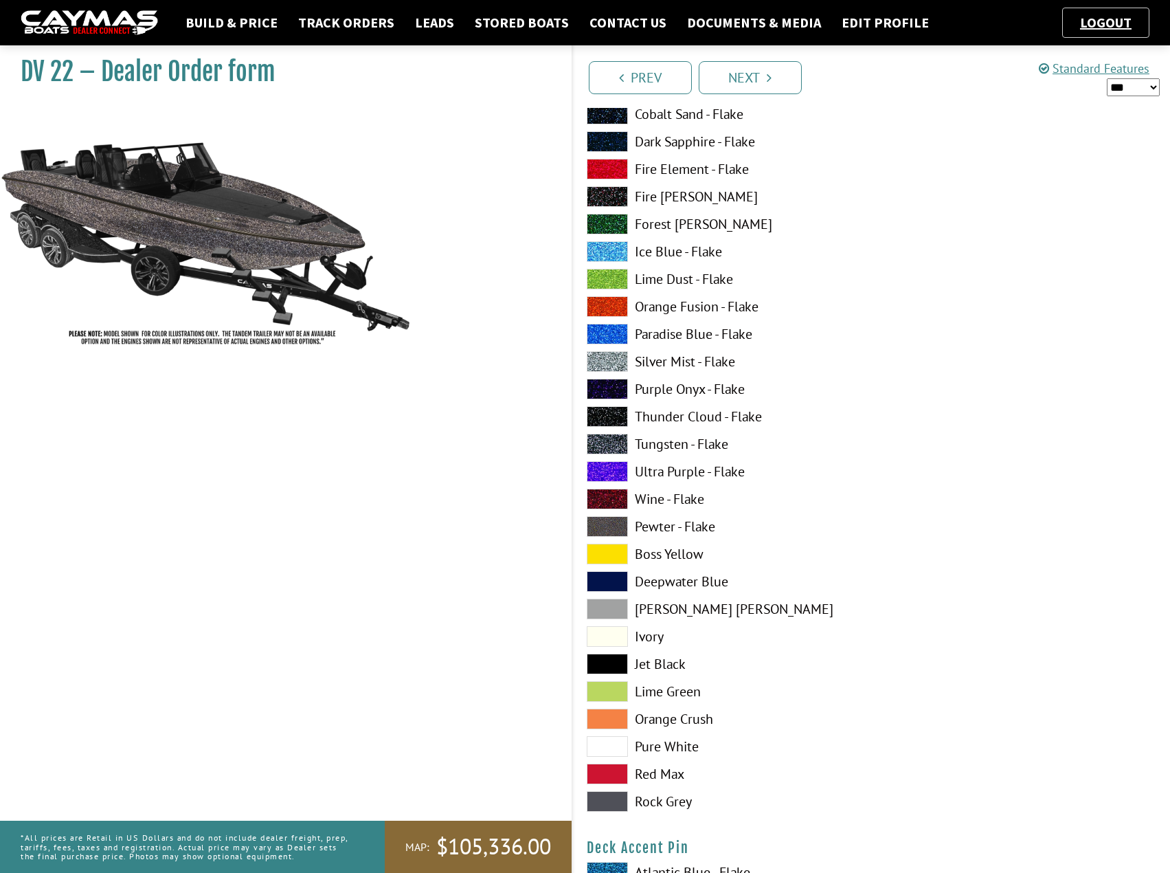
scroll to position [1099, 0]
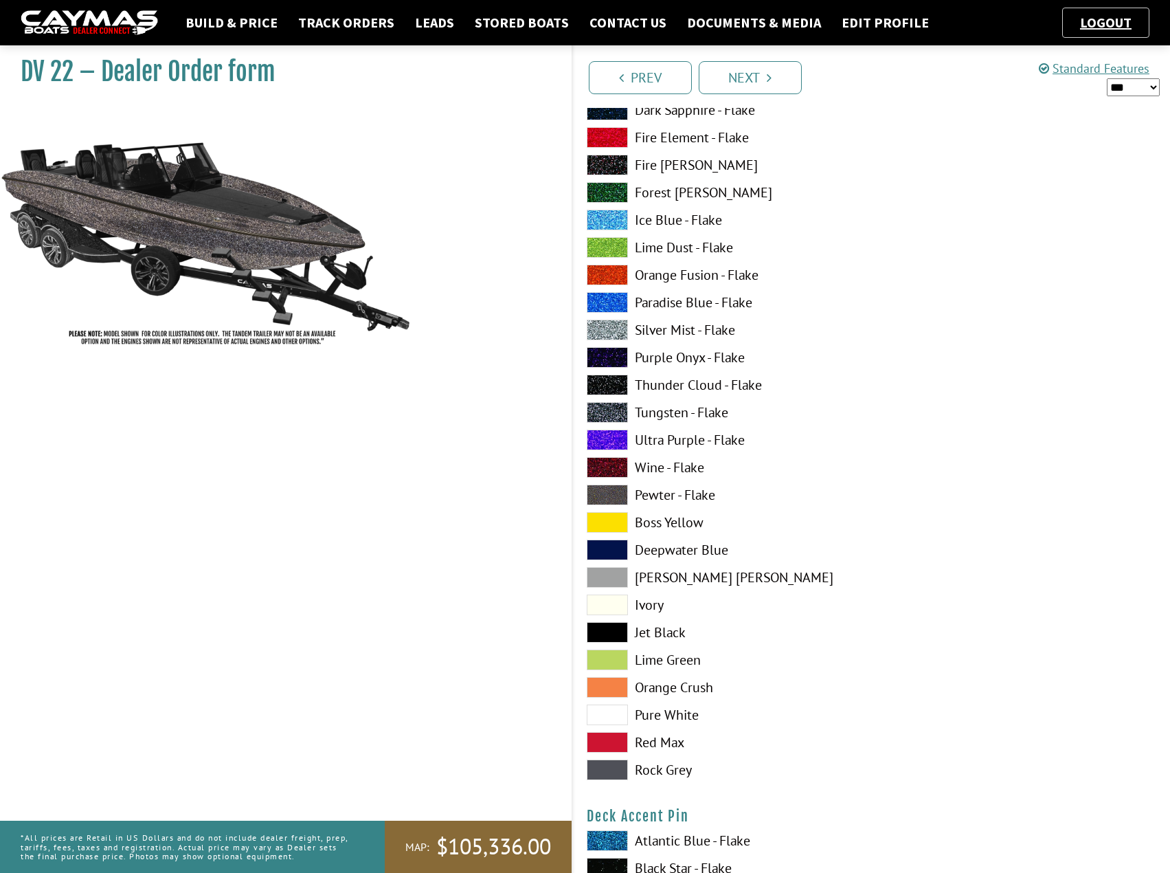
click at [595, 517] on span at bounding box center [607, 522] width 41 height 21
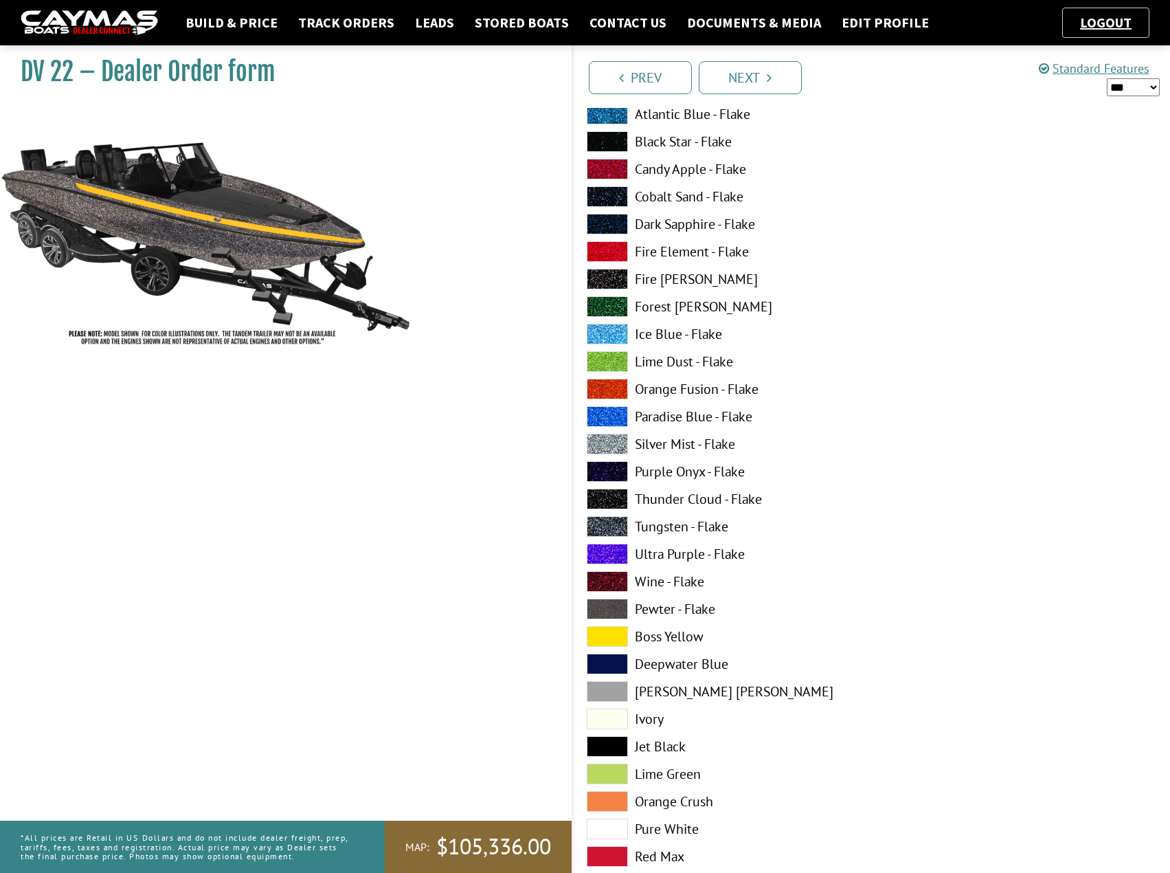
scroll to position [962, 0]
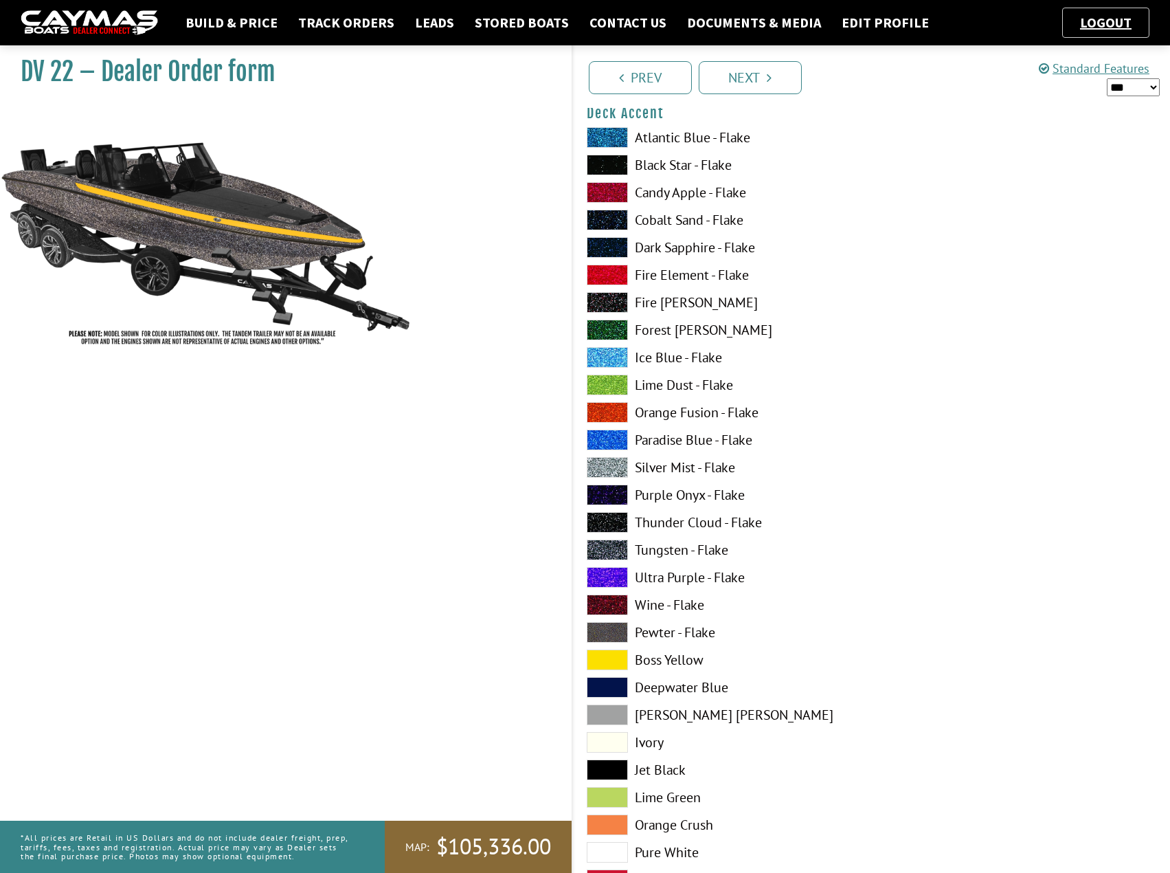
click at [611, 326] on span at bounding box center [607, 329] width 41 height 21
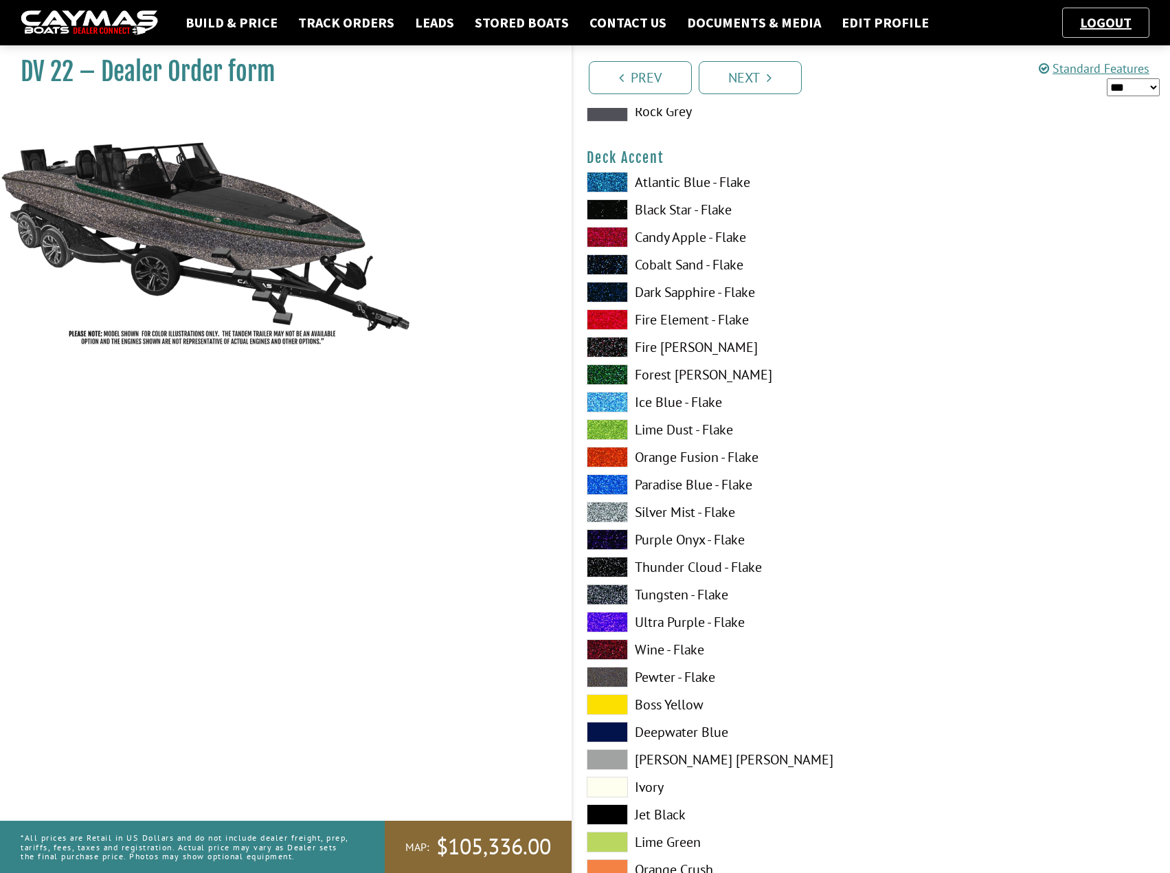
scroll to position [893, 0]
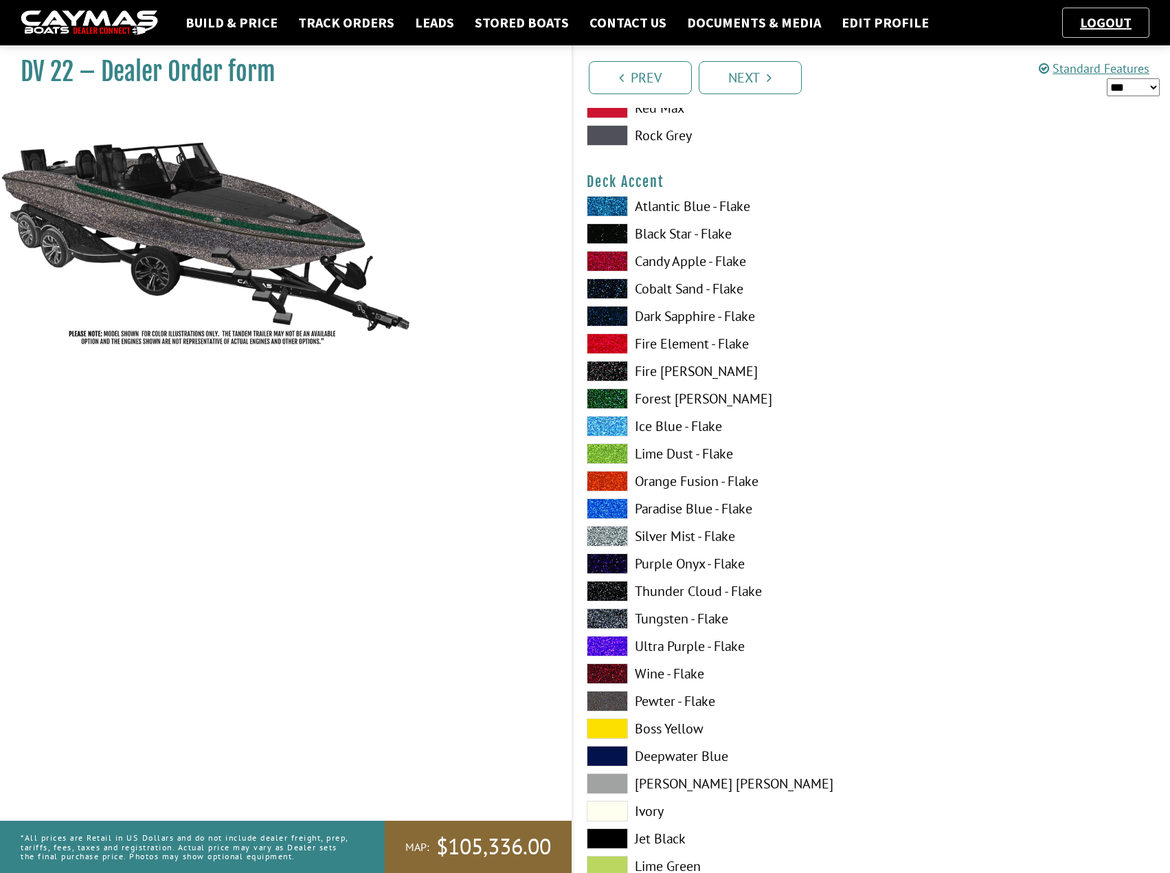
click at [615, 210] on span at bounding box center [607, 206] width 41 height 21
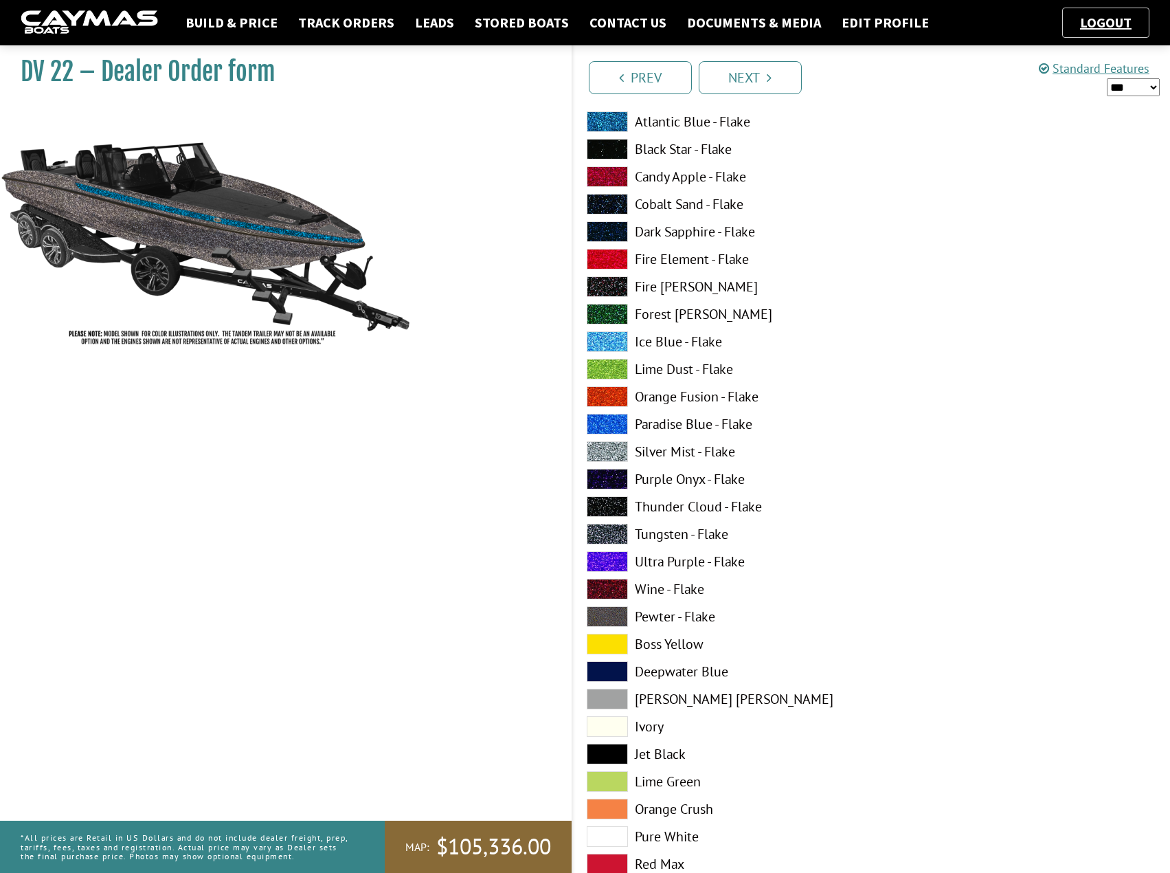
scroll to position [0, 0]
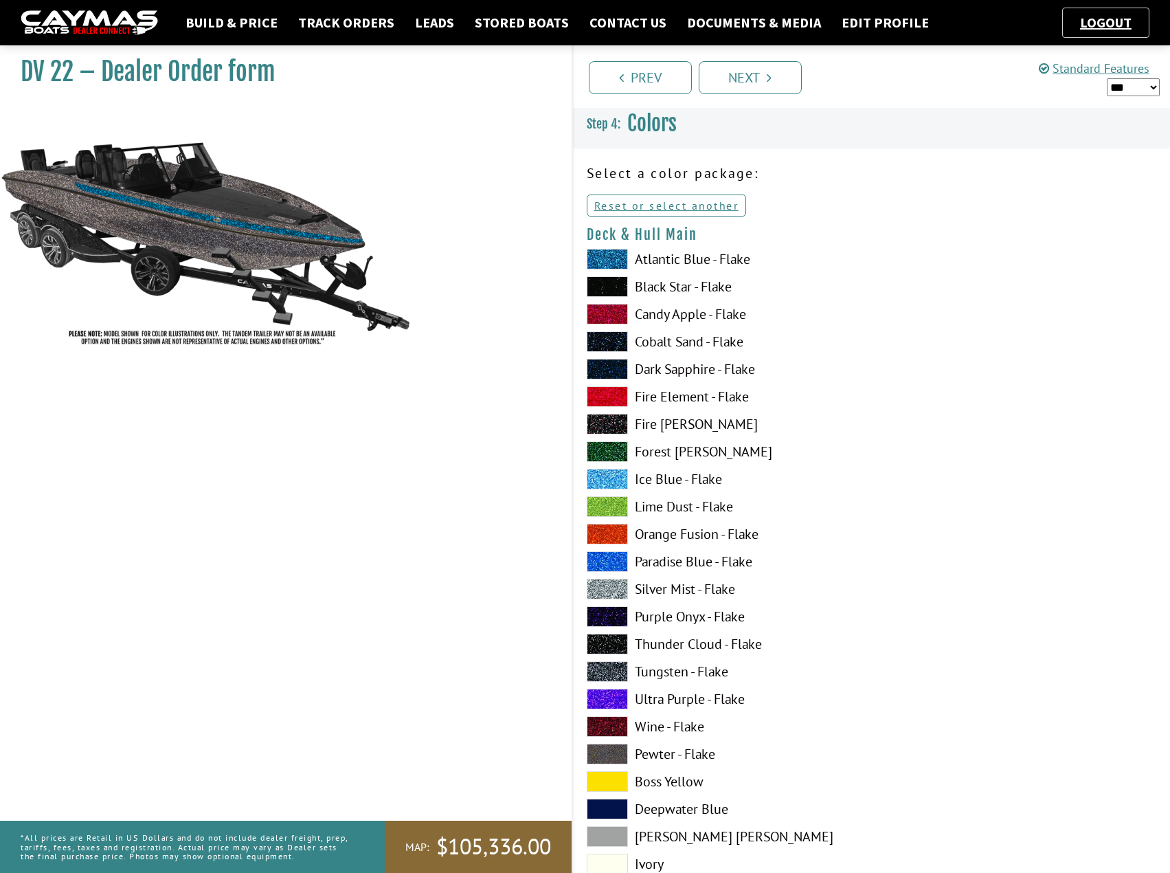
click at [604, 254] on span at bounding box center [607, 259] width 41 height 21
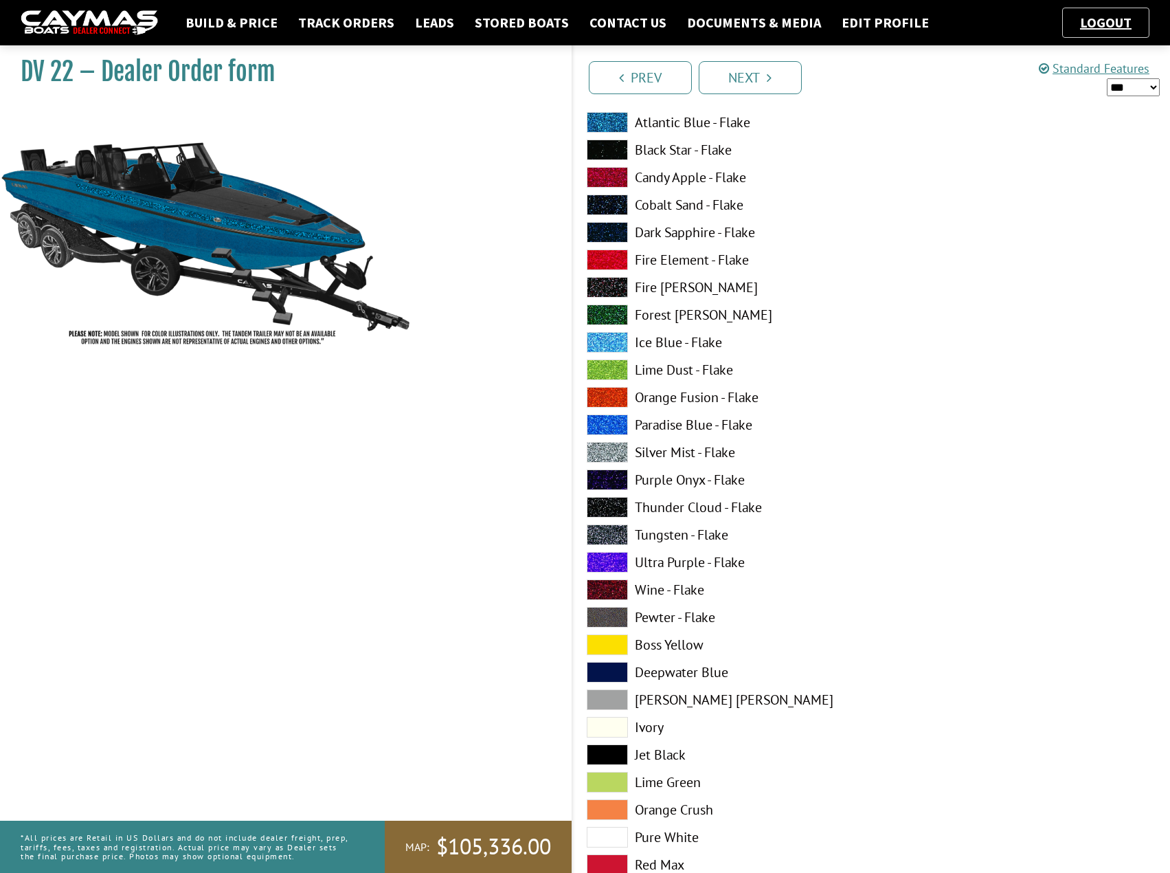
scroll to position [137, 0]
click at [601, 535] on span at bounding box center [607, 534] width 41 height 21
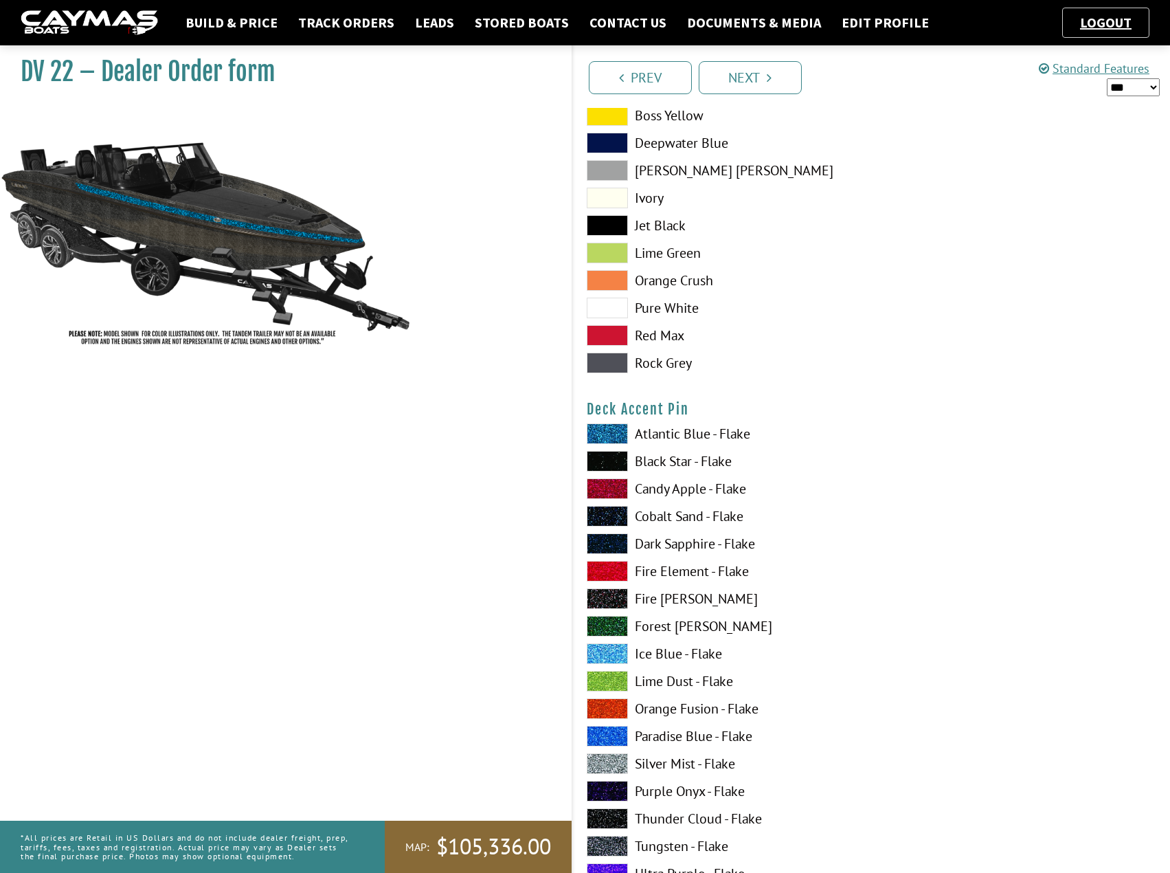
scroll to position [1512, 0]
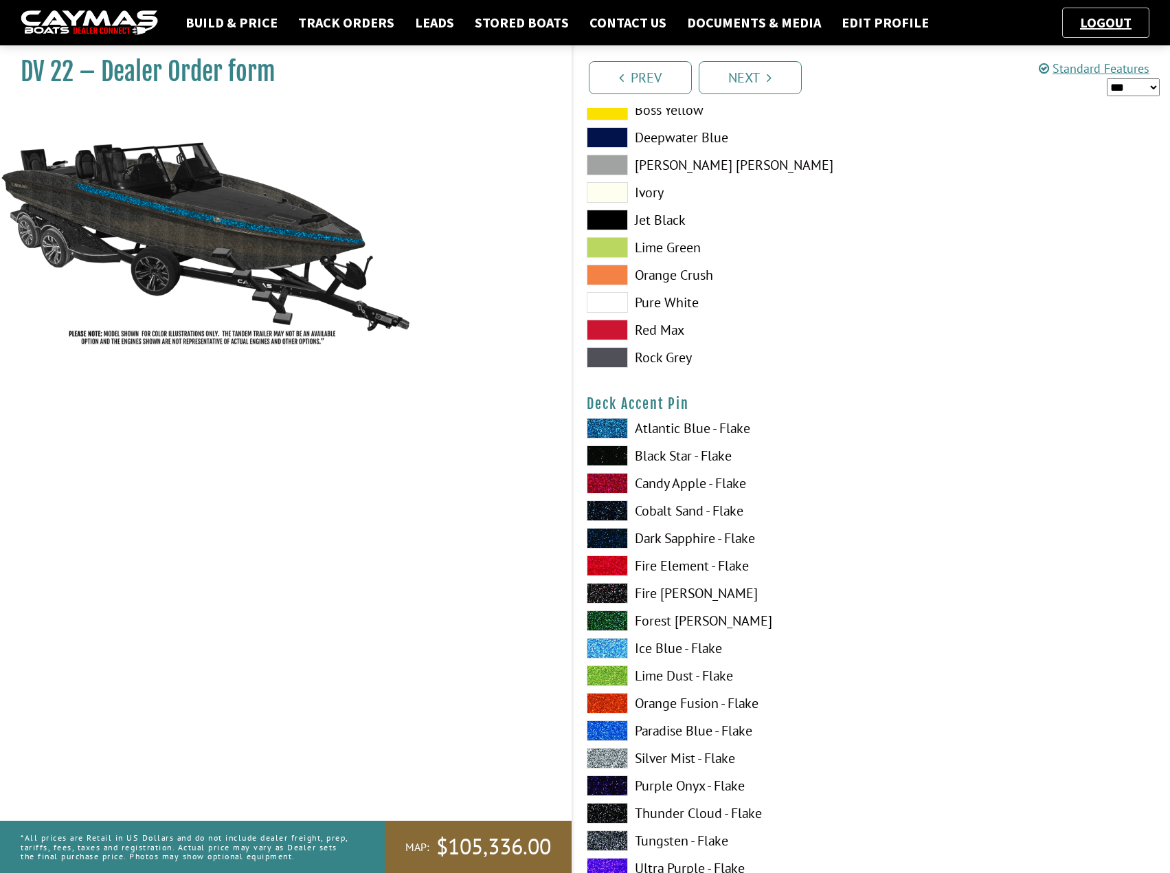
click at [613, 458] on span at bounding box center [607, 455] width 41 height 21
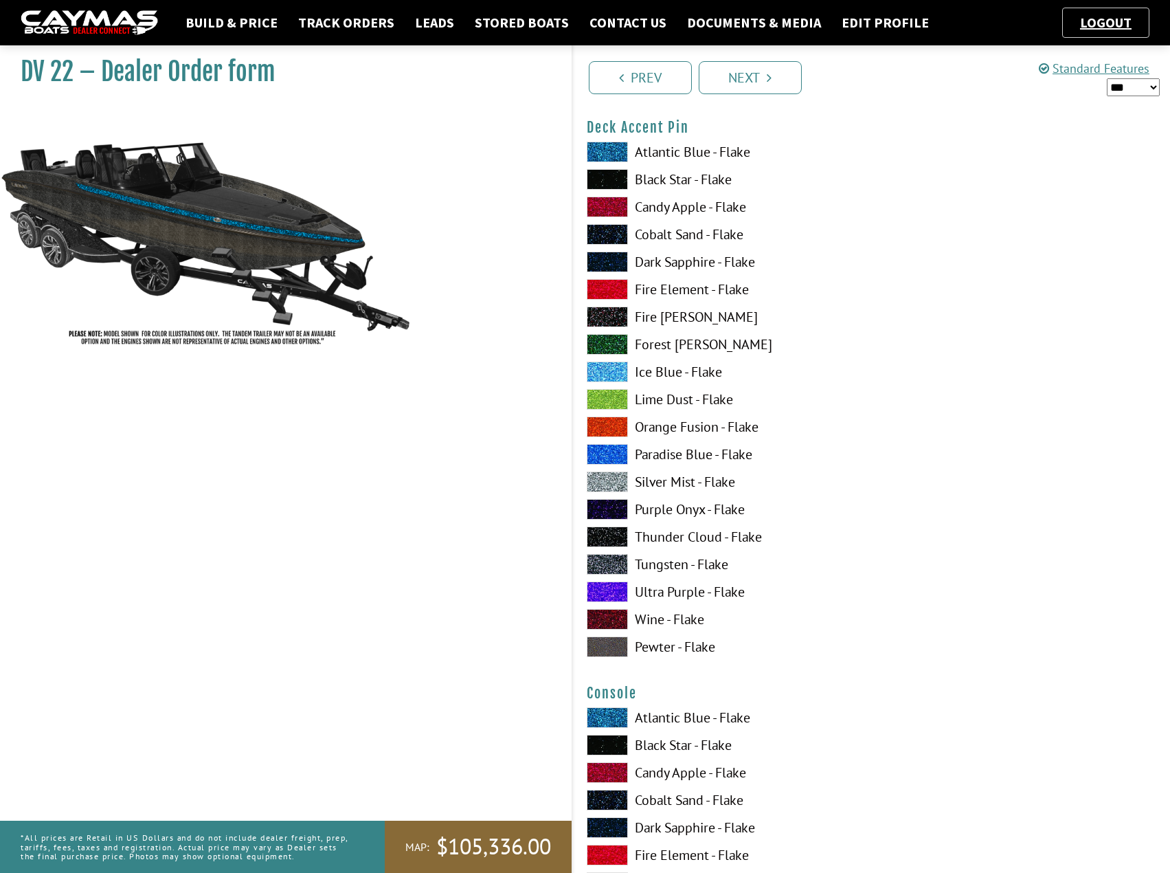
scroll to position [1786, 0]
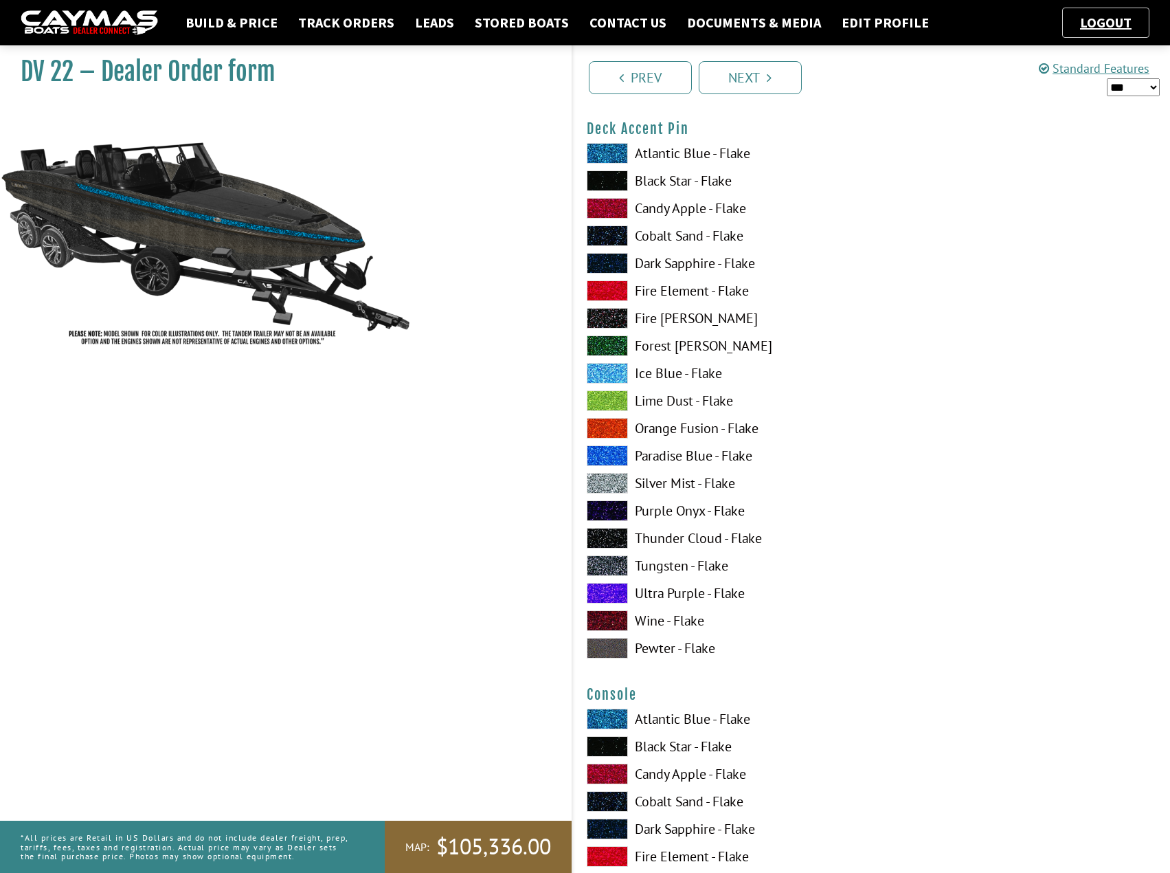
click at [613, 479] on span at bounding box center [607, 483] width 41 height 21
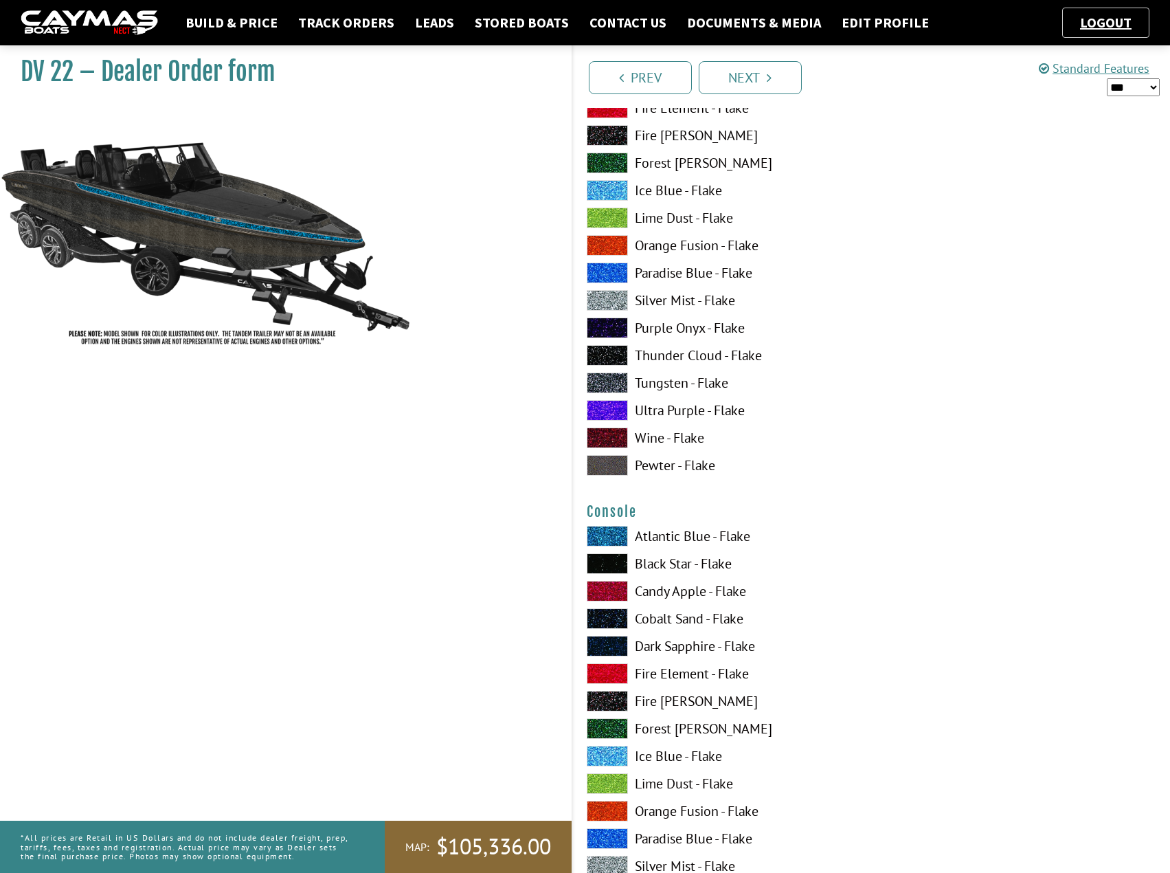
scroll to position [2199, 0]
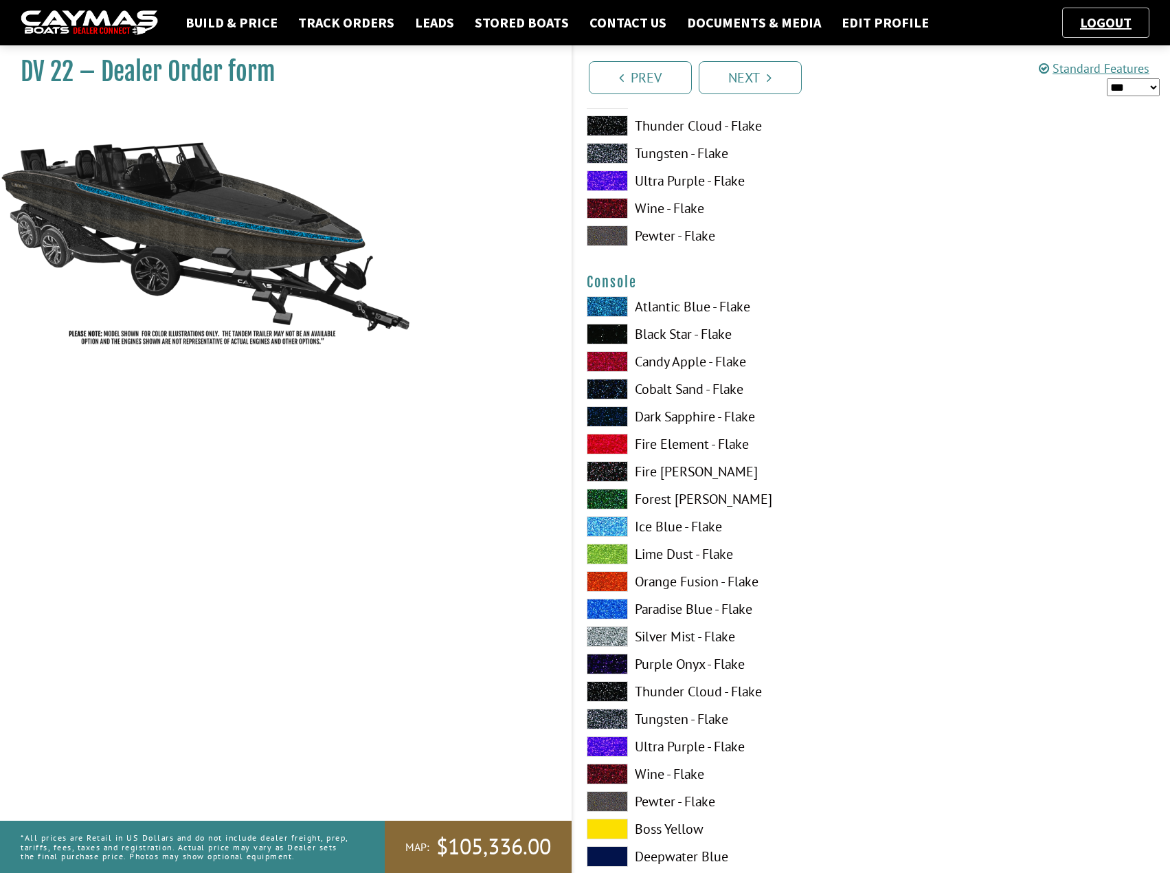
click at [605, 720] on span at bounding box center [607, 718] width 41 height 21
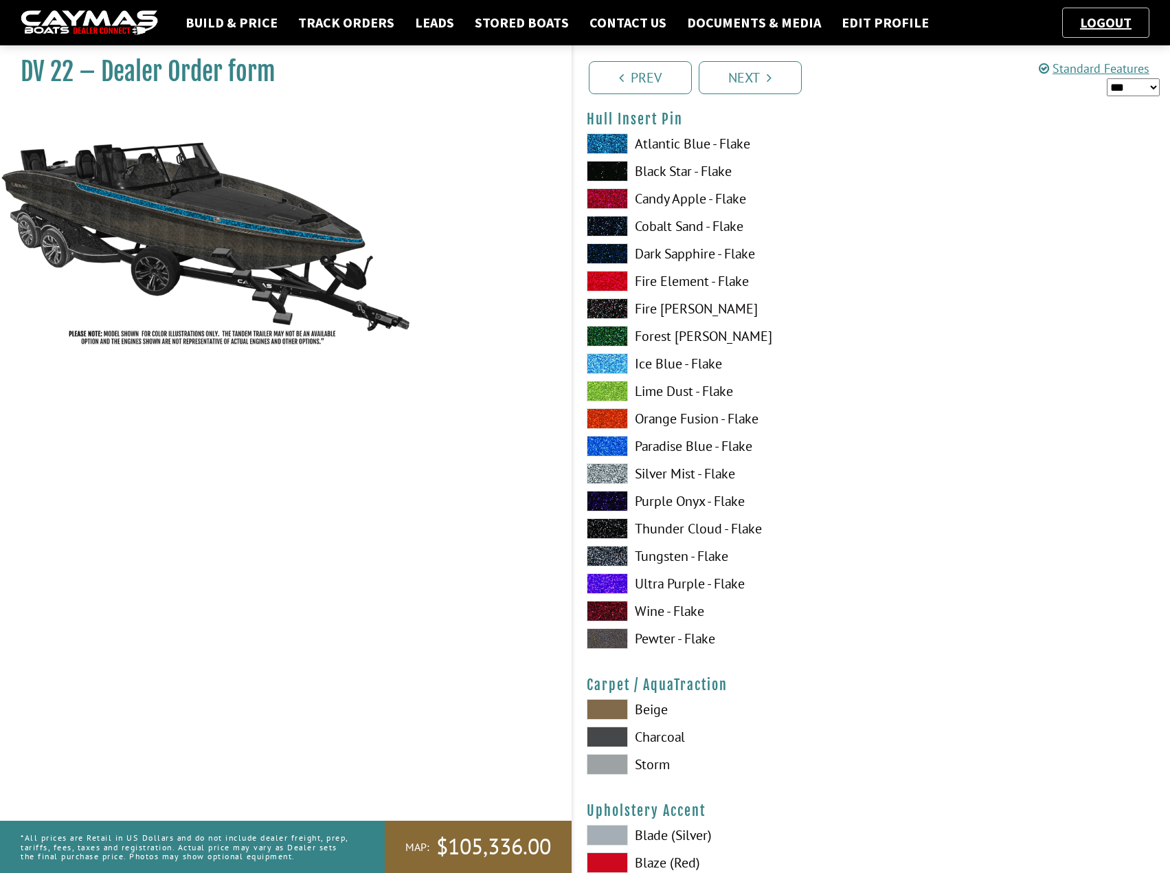
scroll to position [5978, 0]
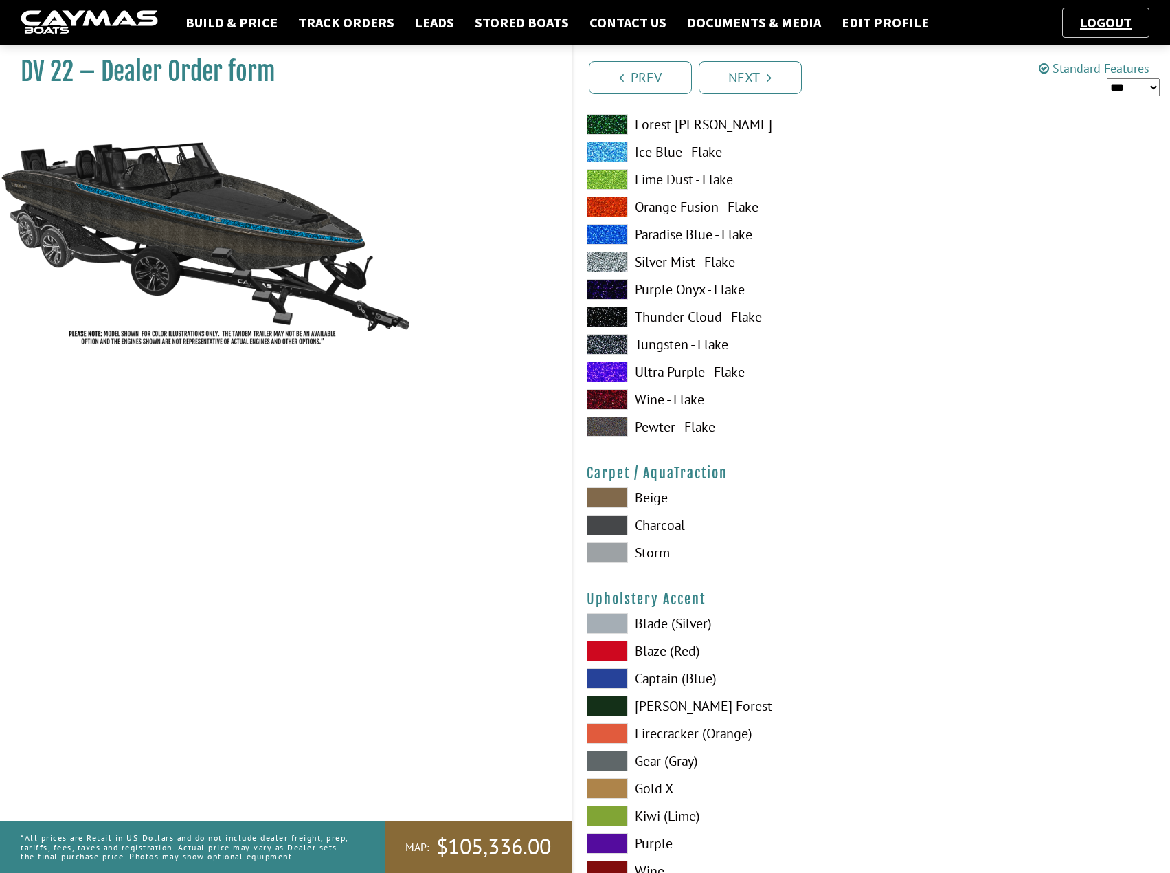
click at [609, 495] on span at bounding box center [607, 497] width 41 height 21
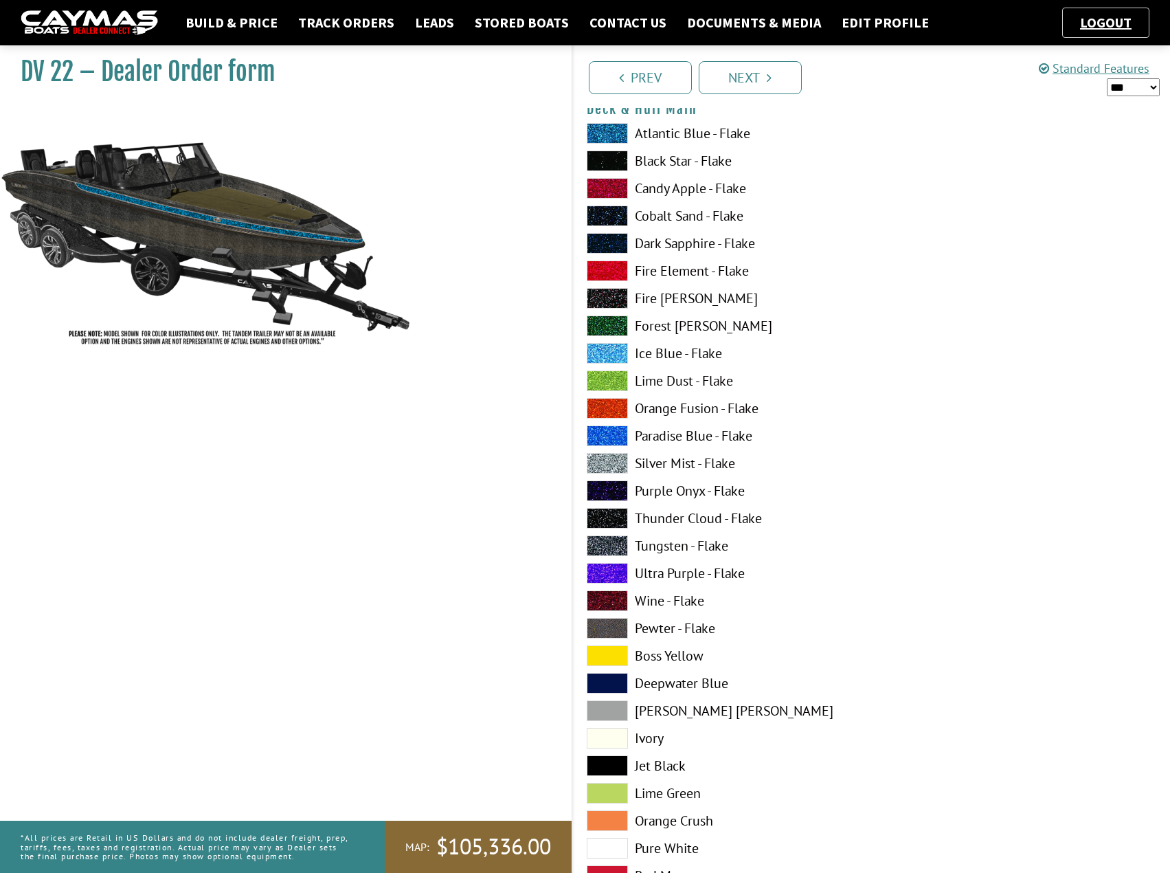
scroll to position [137, 0]
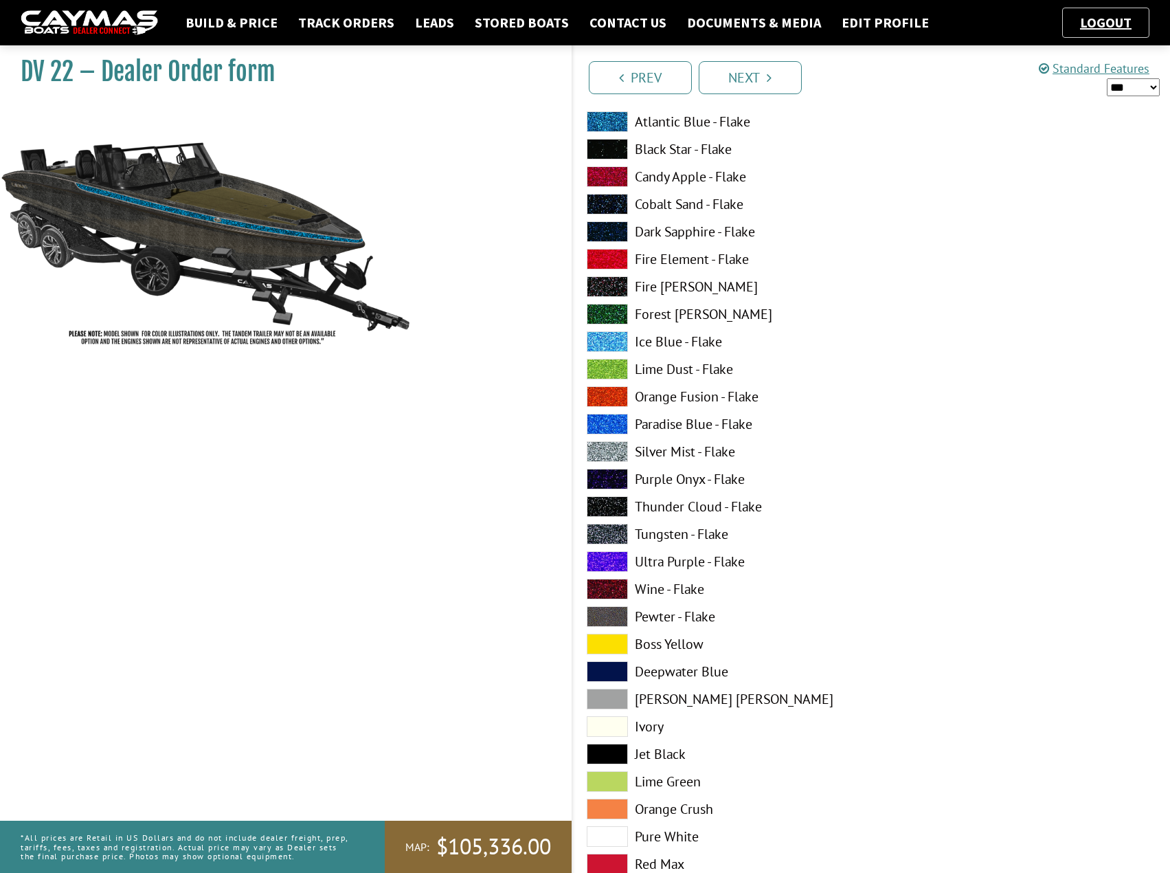
click at [596, 506] on span at bounding box center [607, 506] width 41 height 21
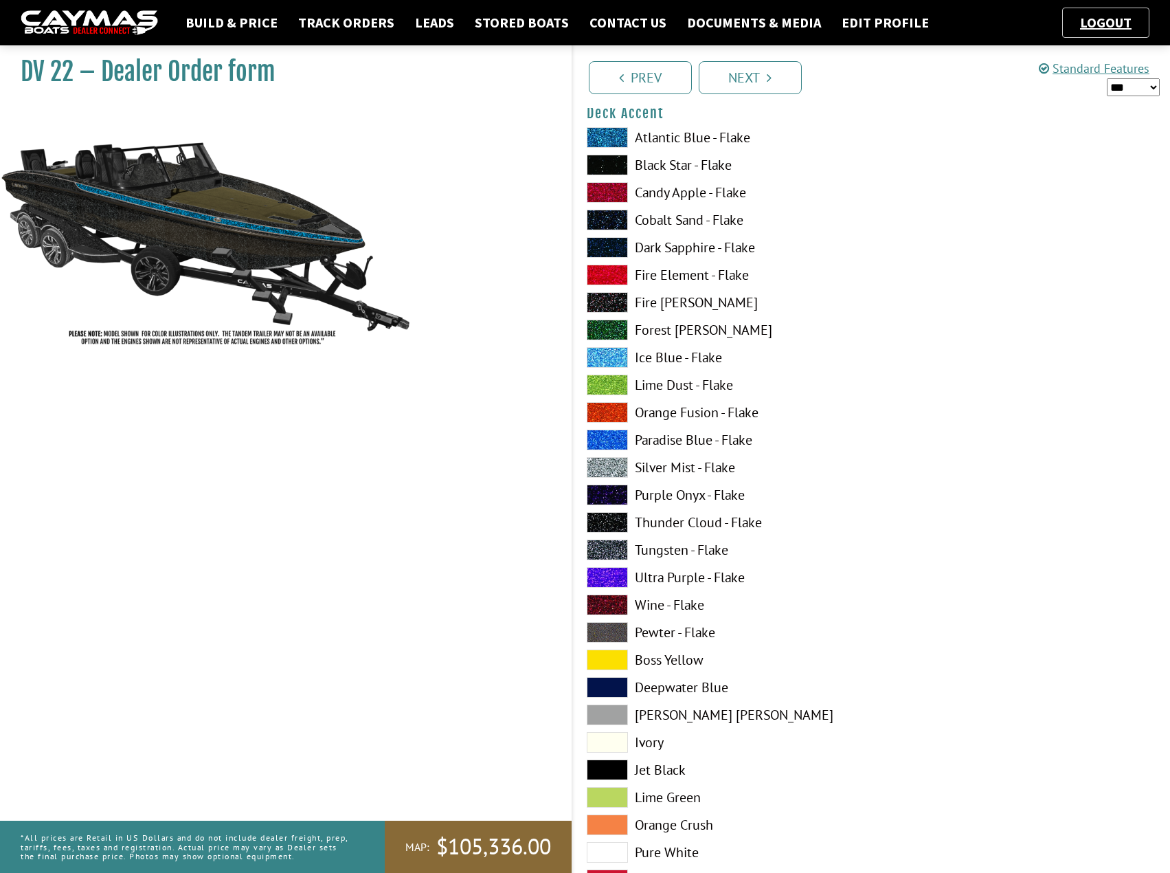
scroll to position [1031, 0]
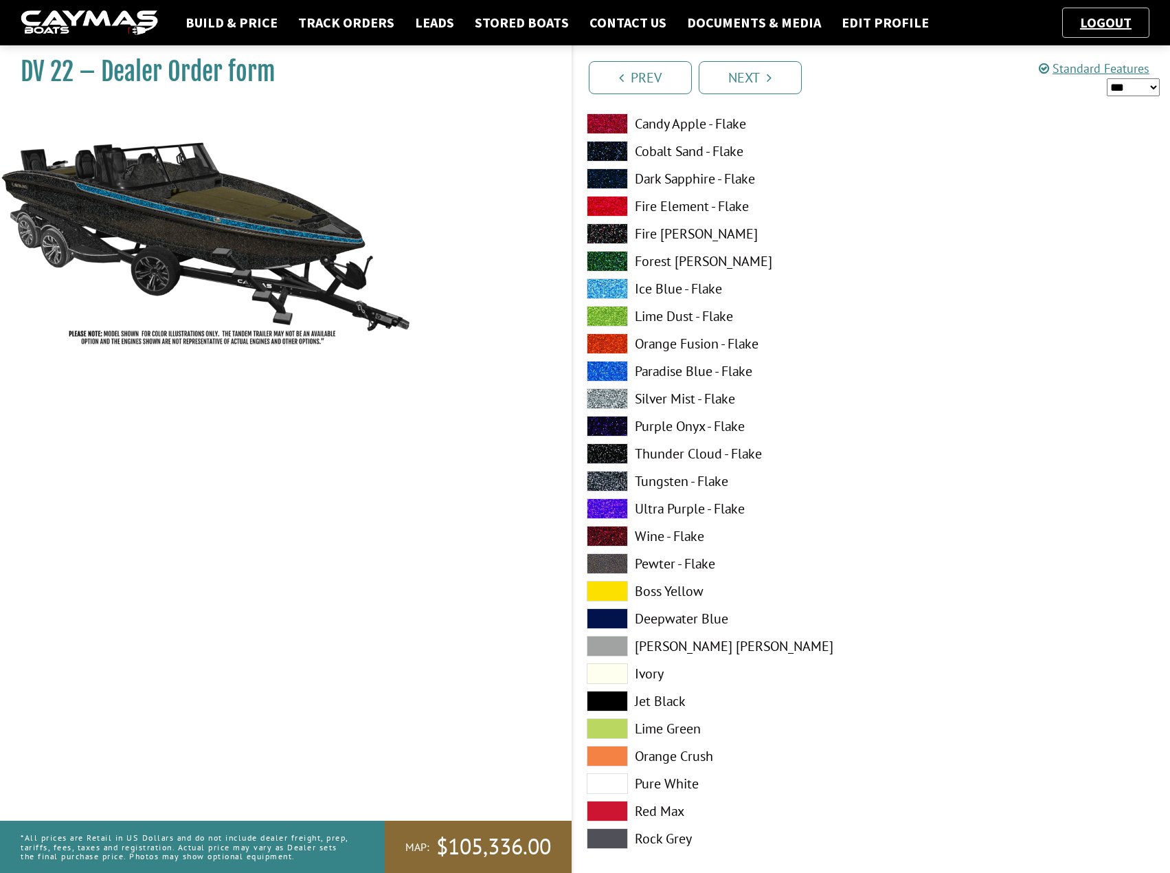
click at [609, 563] on span at bounding box center [607, 563] width 41 height 21
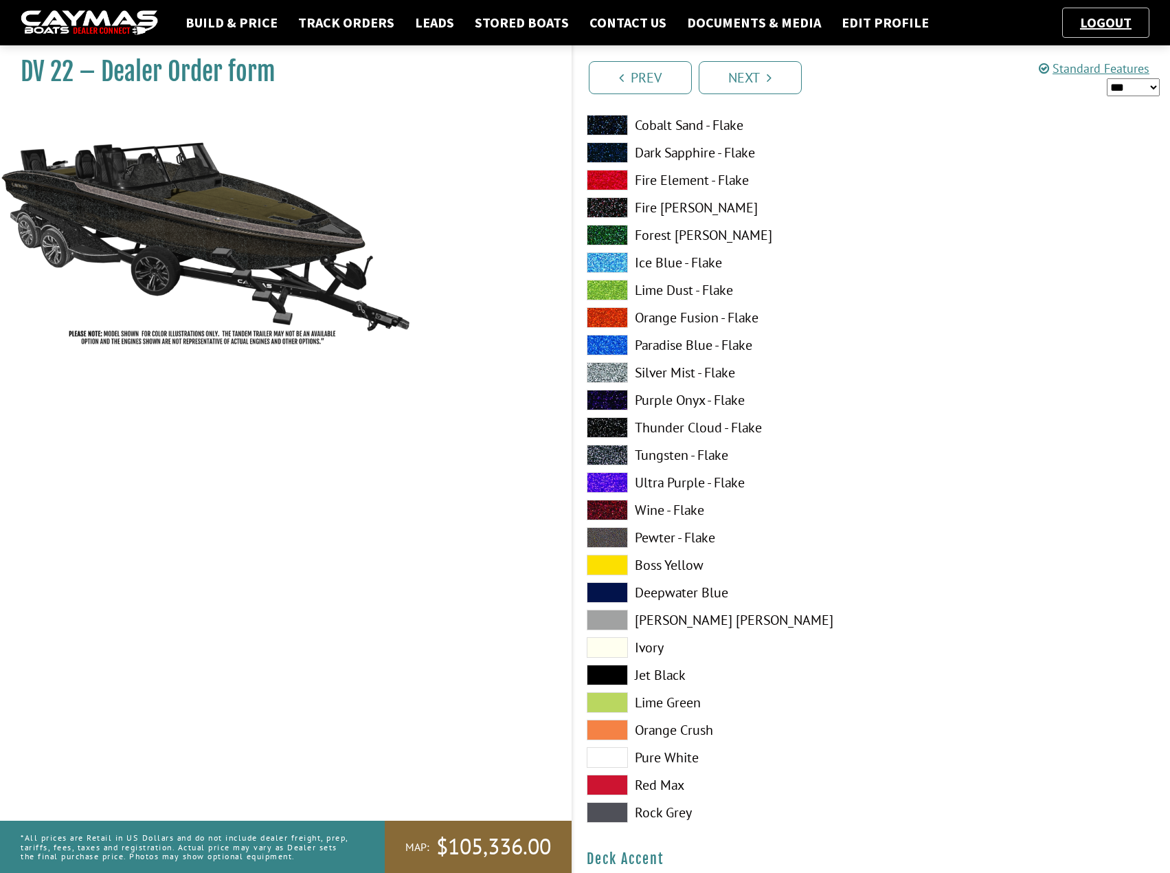
scroll to position [0, 0]
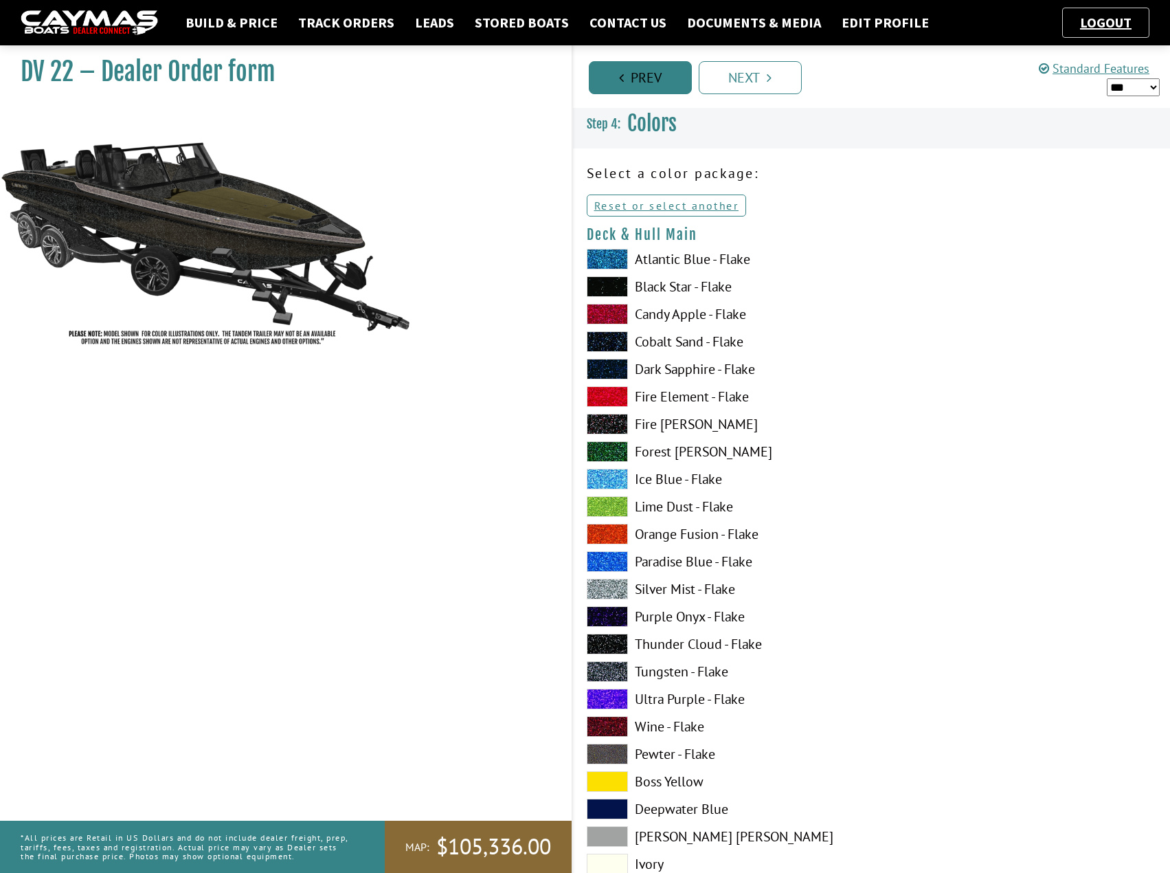
click at [623, 87] on link "Prev" at bounding box center [640, 77] width 103 height 33
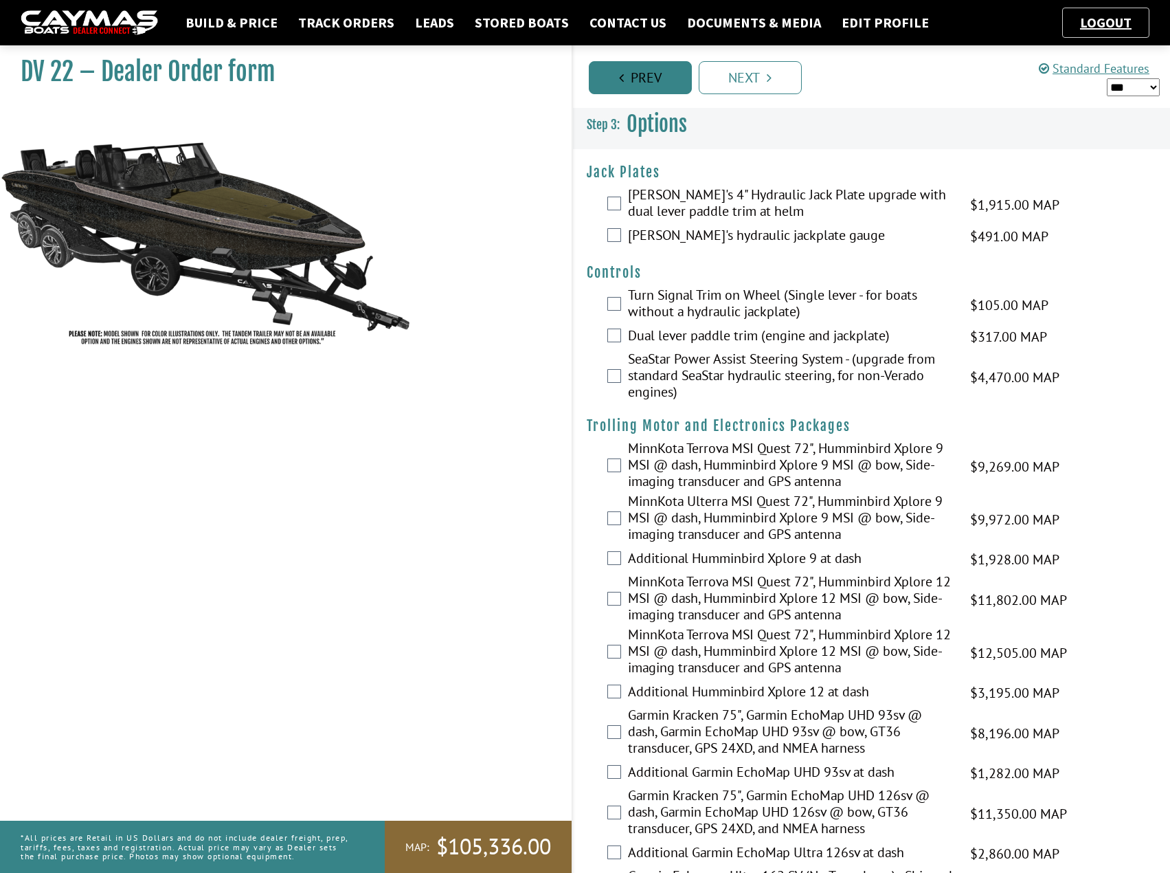
click at [649, 87] on link "Prev" at bounding box center [640, 77] width 103 height 33
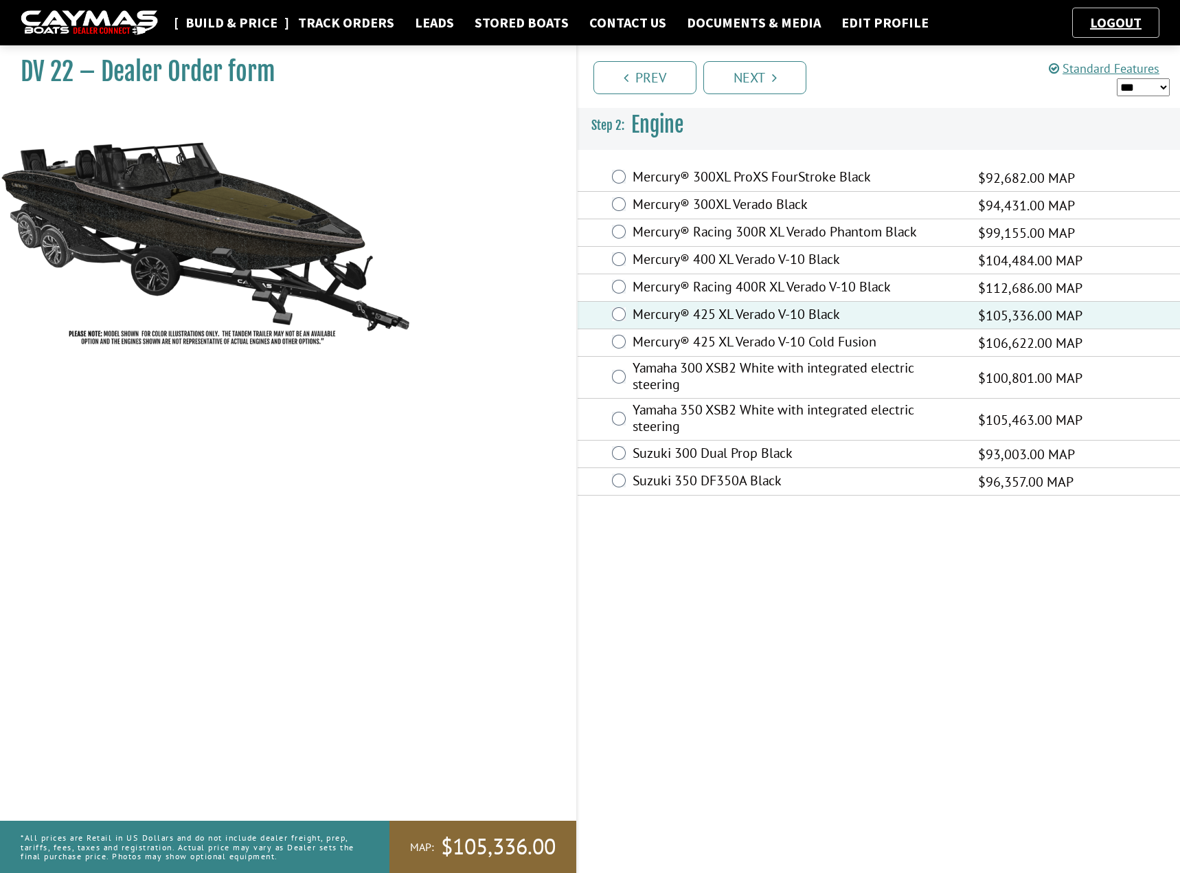
click at [225, 19] on link "Build & Price" at bounding box center [232, 23] width 106 height 18
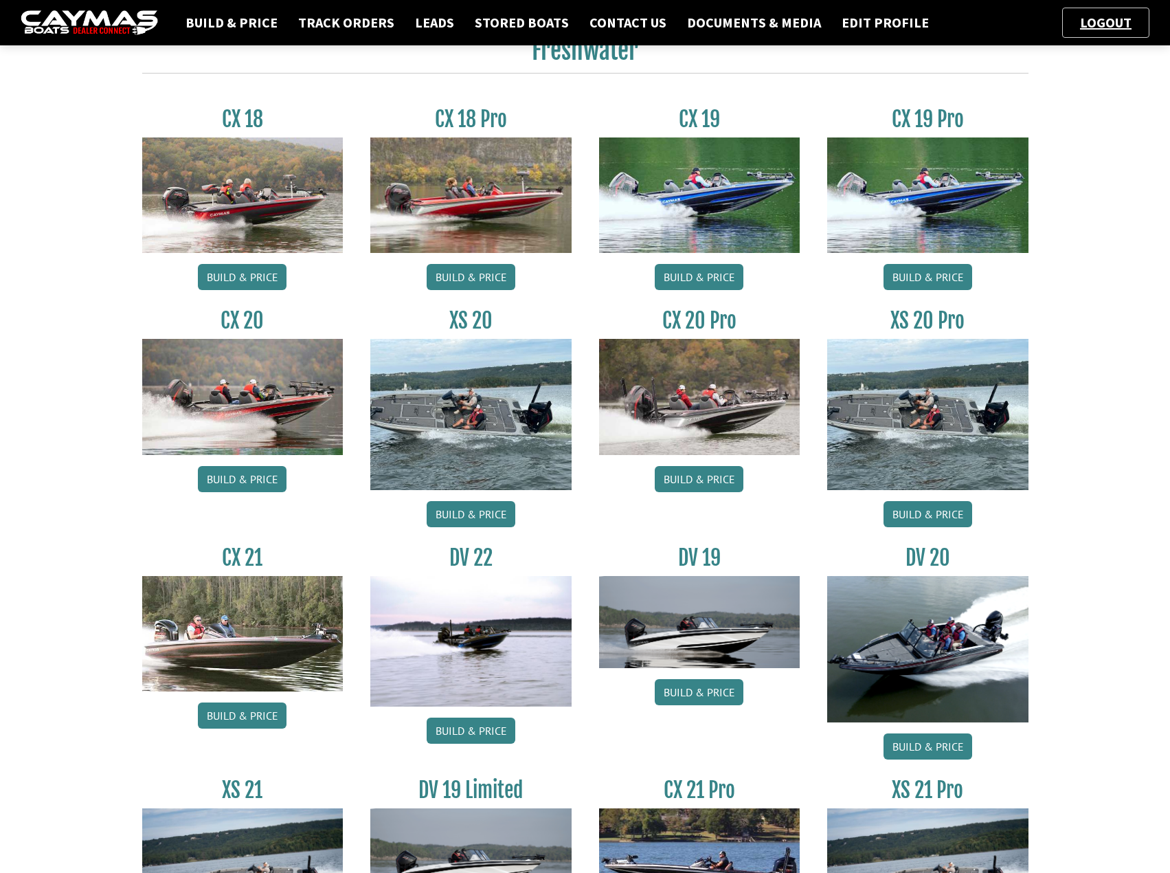
scroll to position [756, 0]
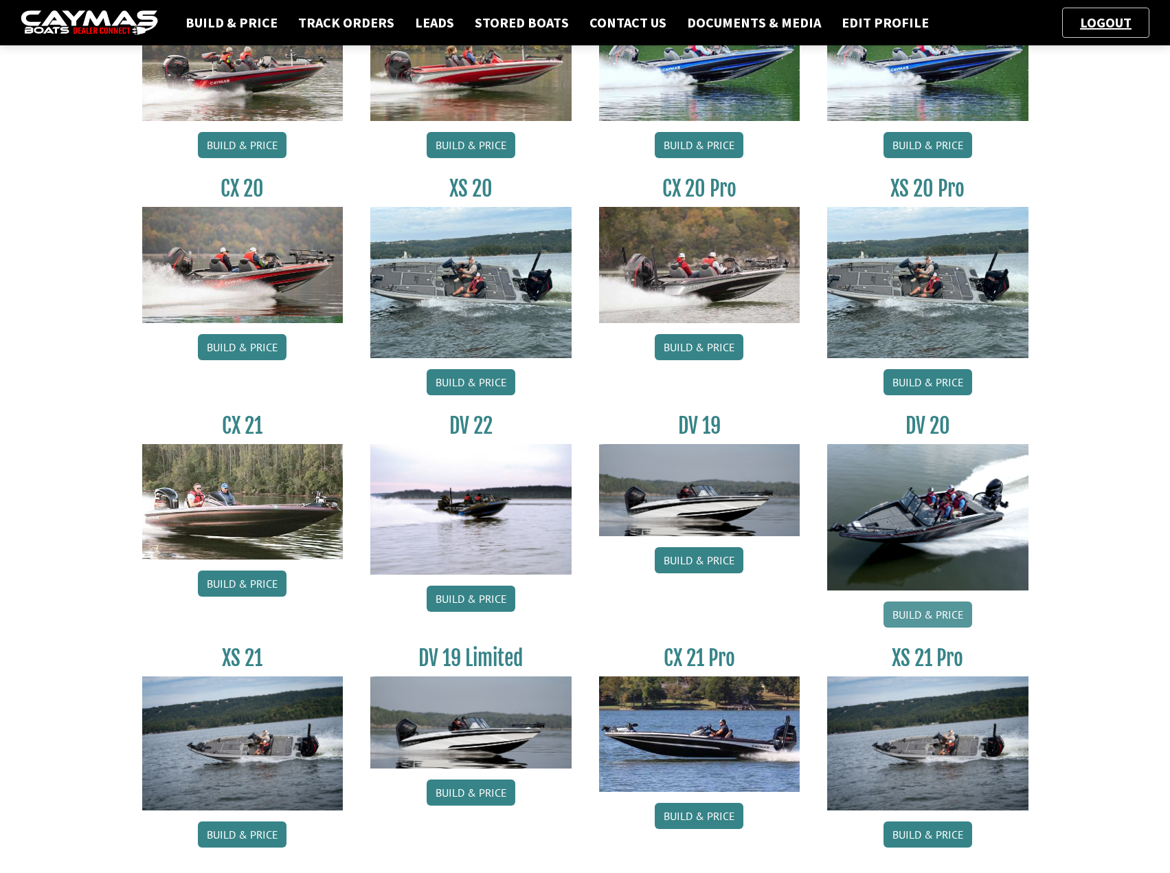
click at [939, 614] on link "Build & Price" at bounding box center [928, 614] width 89 height 26
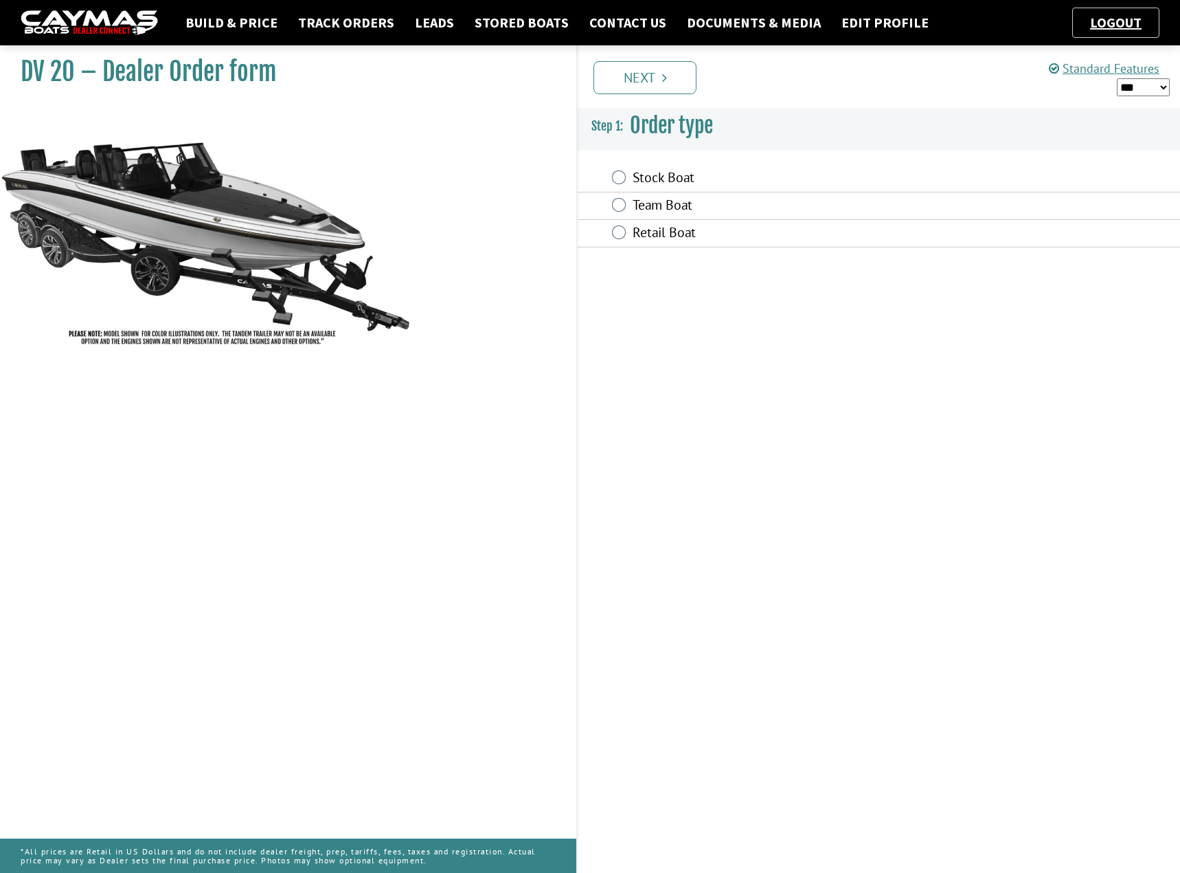
click at [646, 180] on label "Stock Boat" at bounding box center [797, 179] width 328 height 20
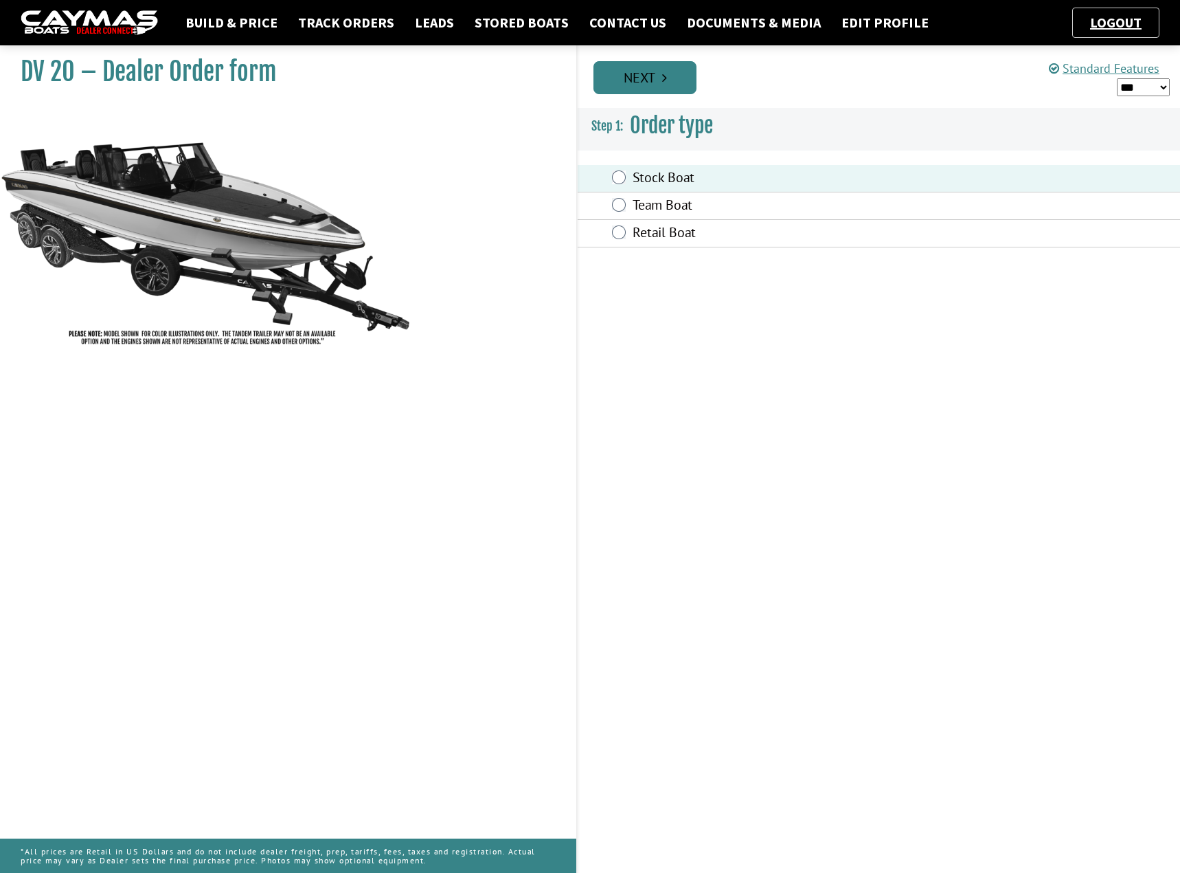
click at [658, 82] on link "Next" at bounding box center [645, 77] width 103 height 33
